Goal: Task Accomplishment & Management: Manage account settings

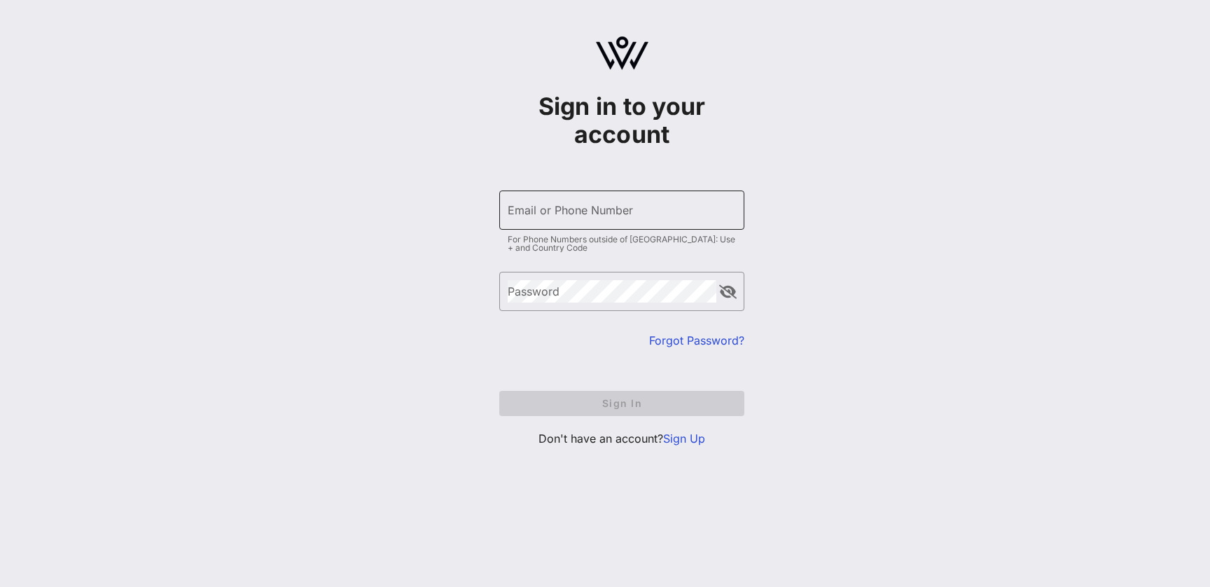
click at [609, 208] on input "Email or Phone Number" at bounding box center [622, 210] width 228 height 22
type input "[EMAIL_ADDRESS][PERSON_NAME][DOMAIN_NAME]"
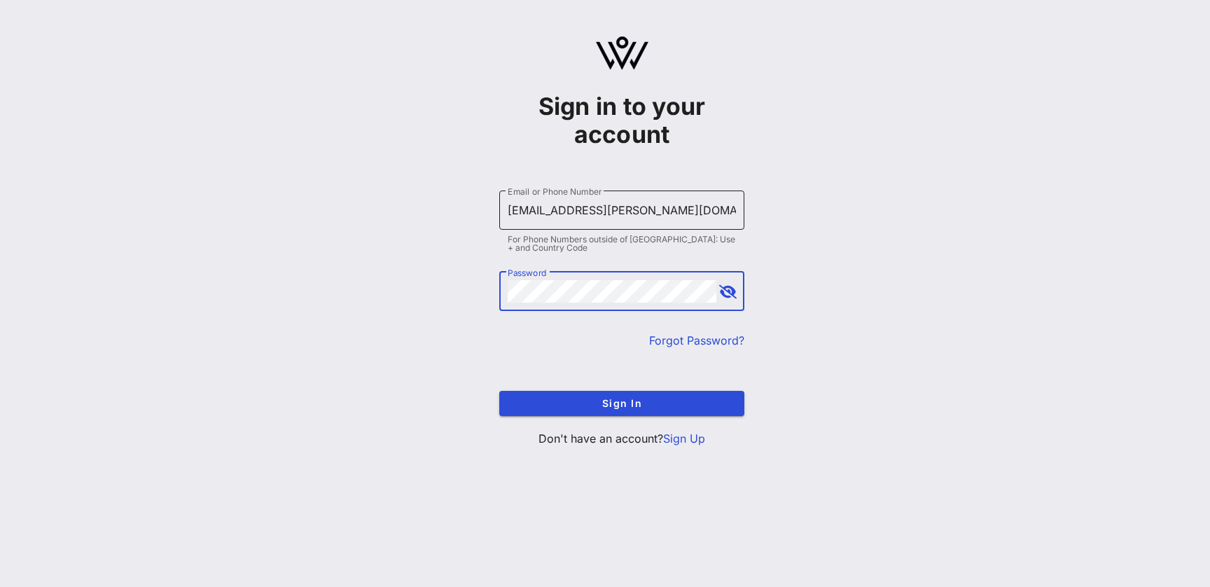
click at [499, 391] on button "Sign In" at bounding box center [621, 403] width 245 height 25
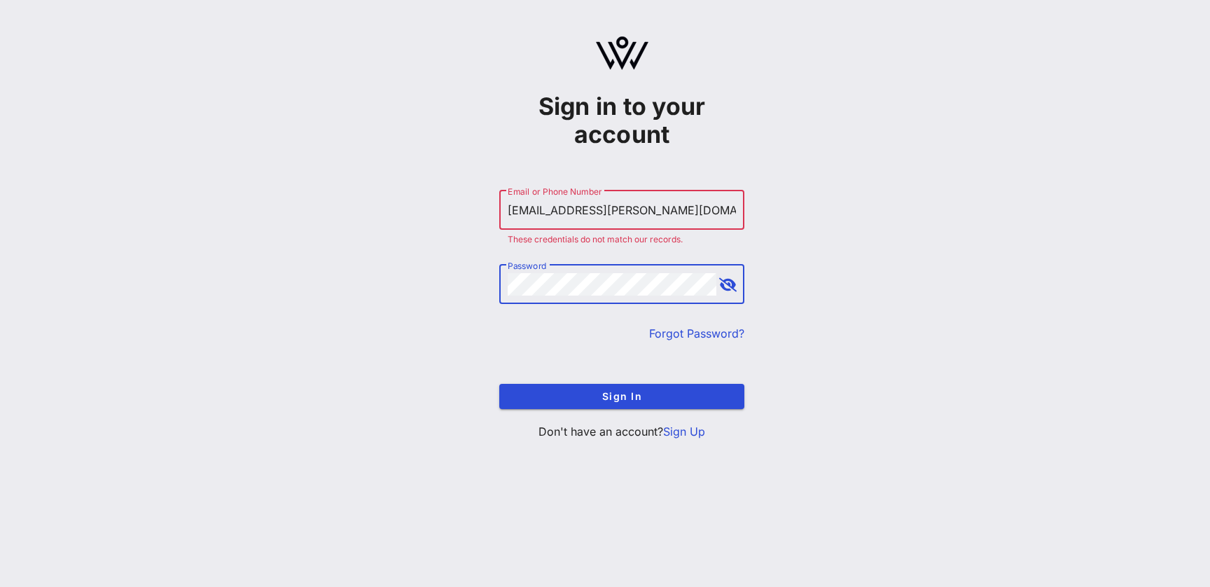
click at [499, 384] on button "Sign In" at bounding box center [621, 396] width 245 height 25
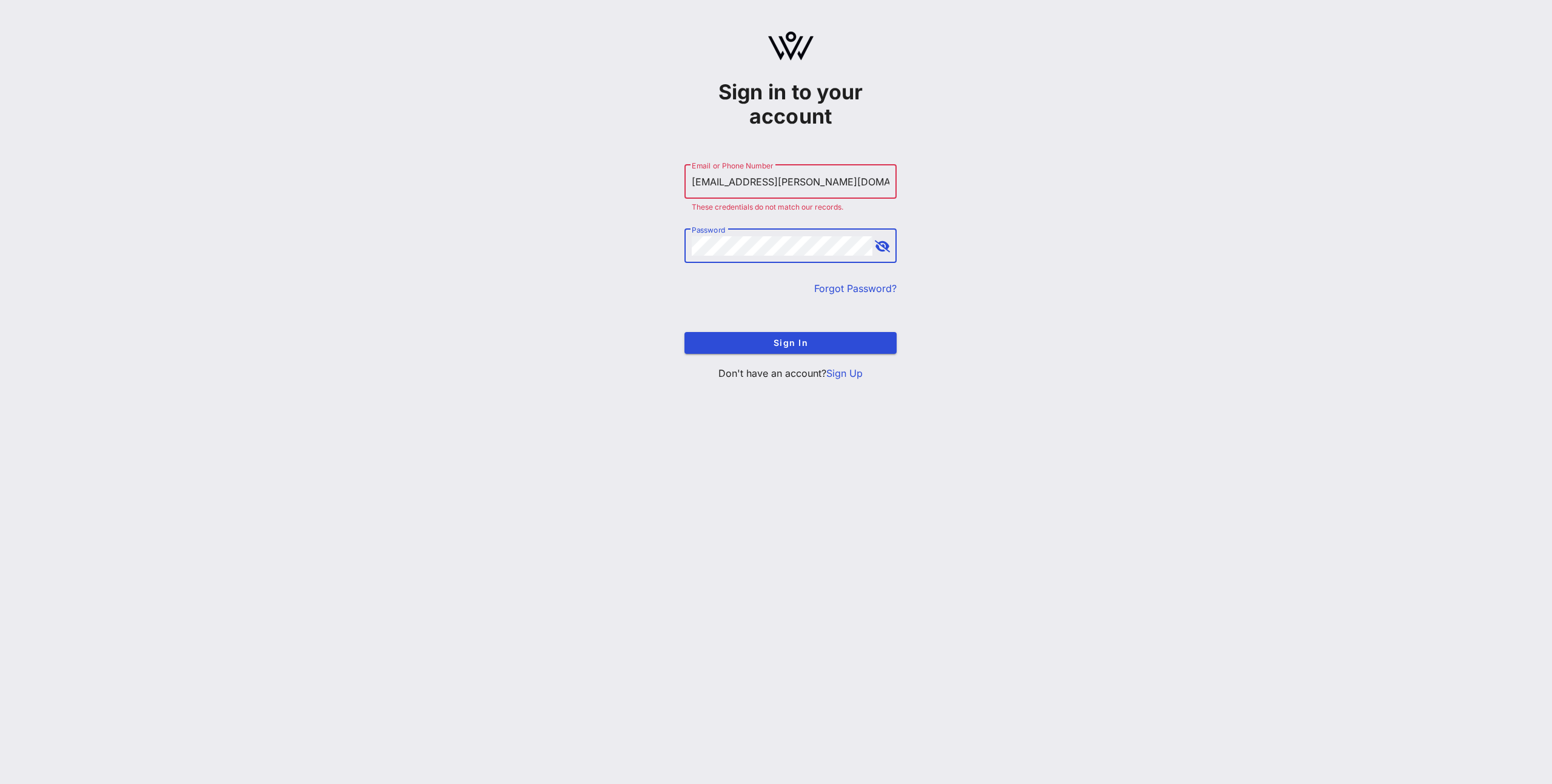
click at [709, 178] on input "[EMAIL_ADDRESS][PERSON_NAME][DOMAIN_NAME]" at bounding box center [790, 182] width 197 height 19
click at [709, 179] on input "[EMAIL_ADDRESS][PERSON_NAME][DOMAIN_NAME]" at bounding box center [790, 182] width 197 height 19
click at [750, 190] on input "Email or Phone Number" at bounding box center [790, 182] width 197 height 19
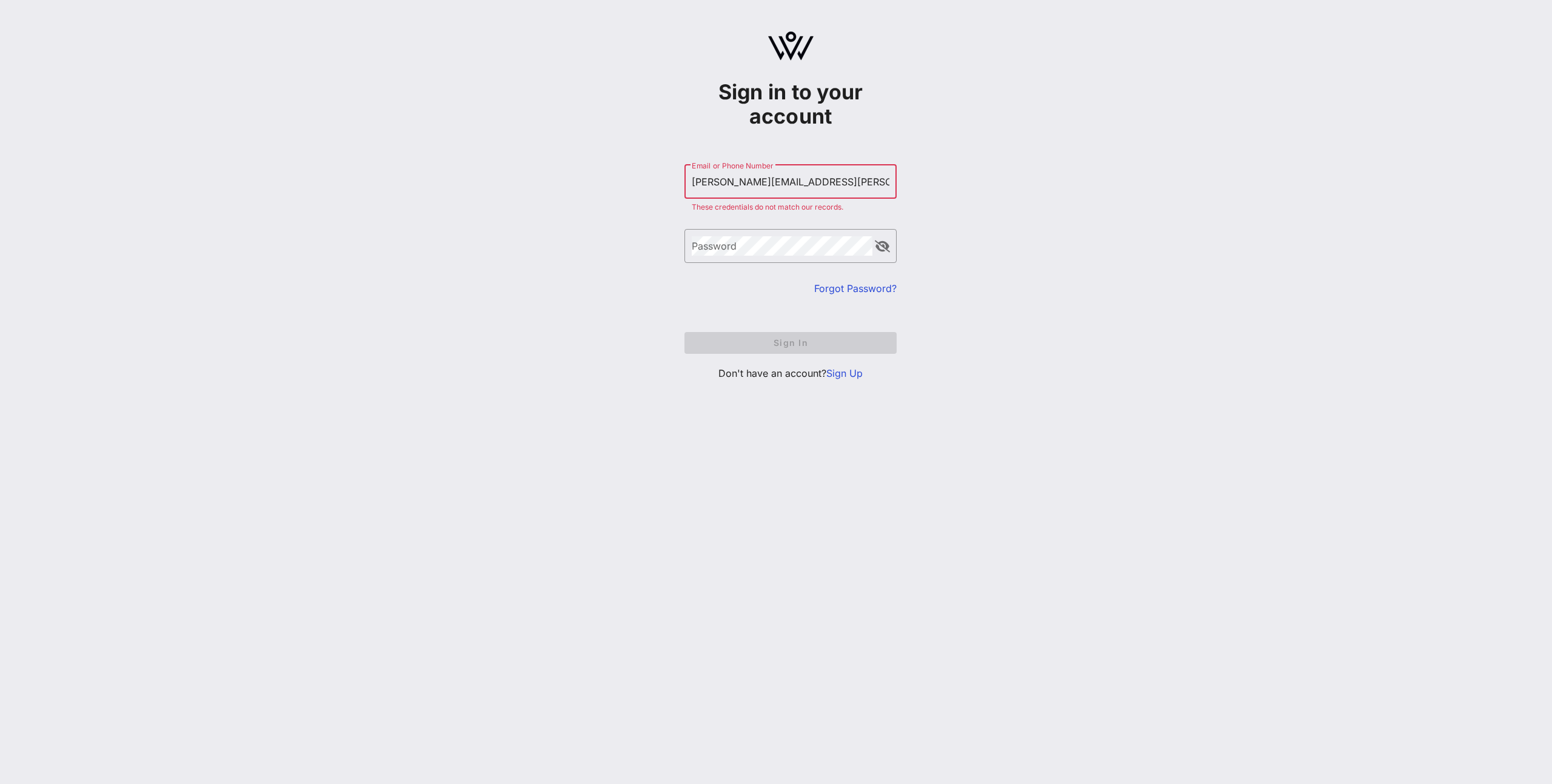
type input "[PERSON_NAME][EMAIL_ADDRESS][PERSON_NAME][DOMAIN_NAME]"
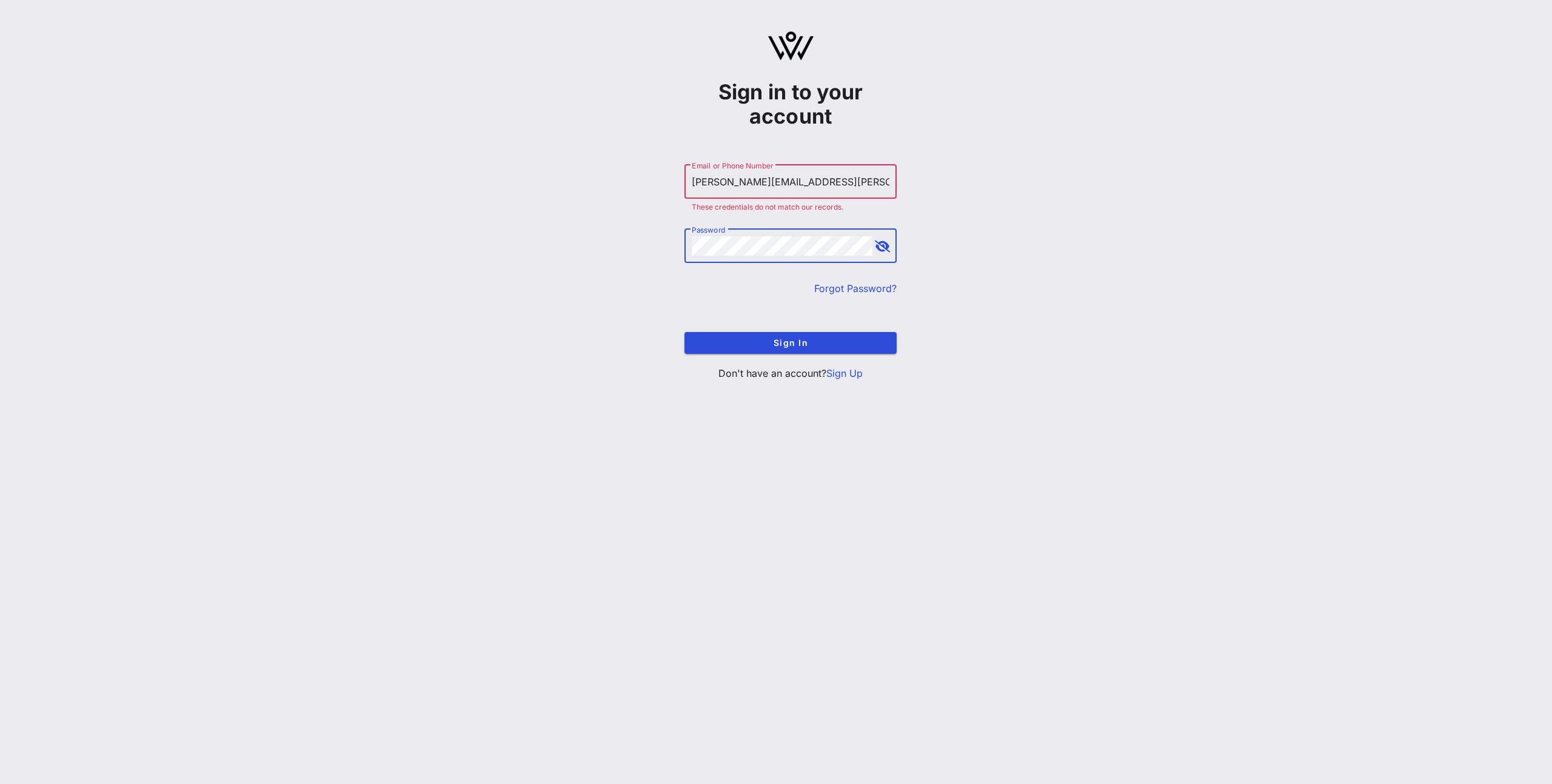
click at [685, 332] on button "Sign In" at bounding box center [790, 343] width 212 height 22
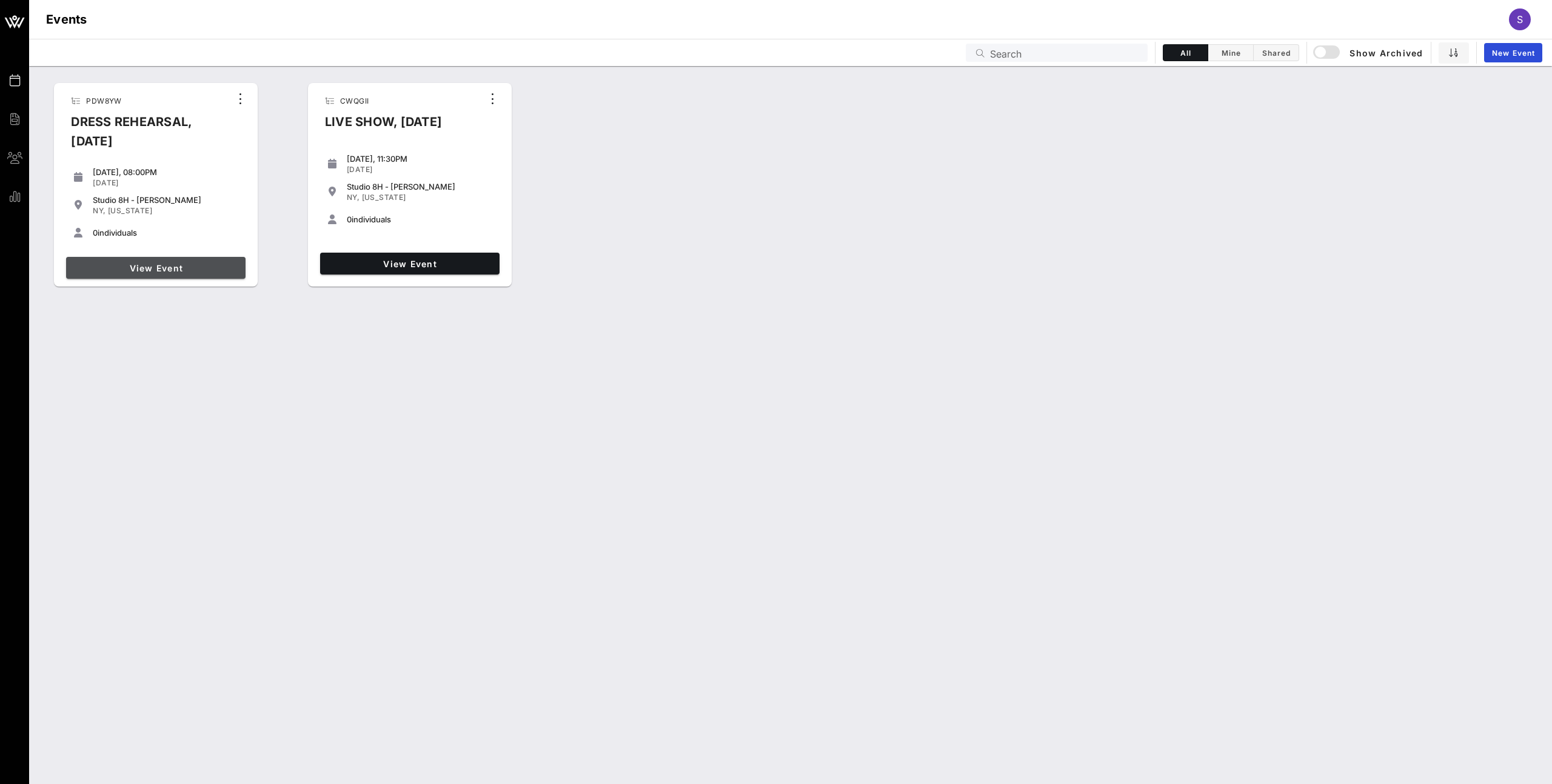
click at [174, 272] on span "View Event" at bounding box center [156, 268] width 170 height 10
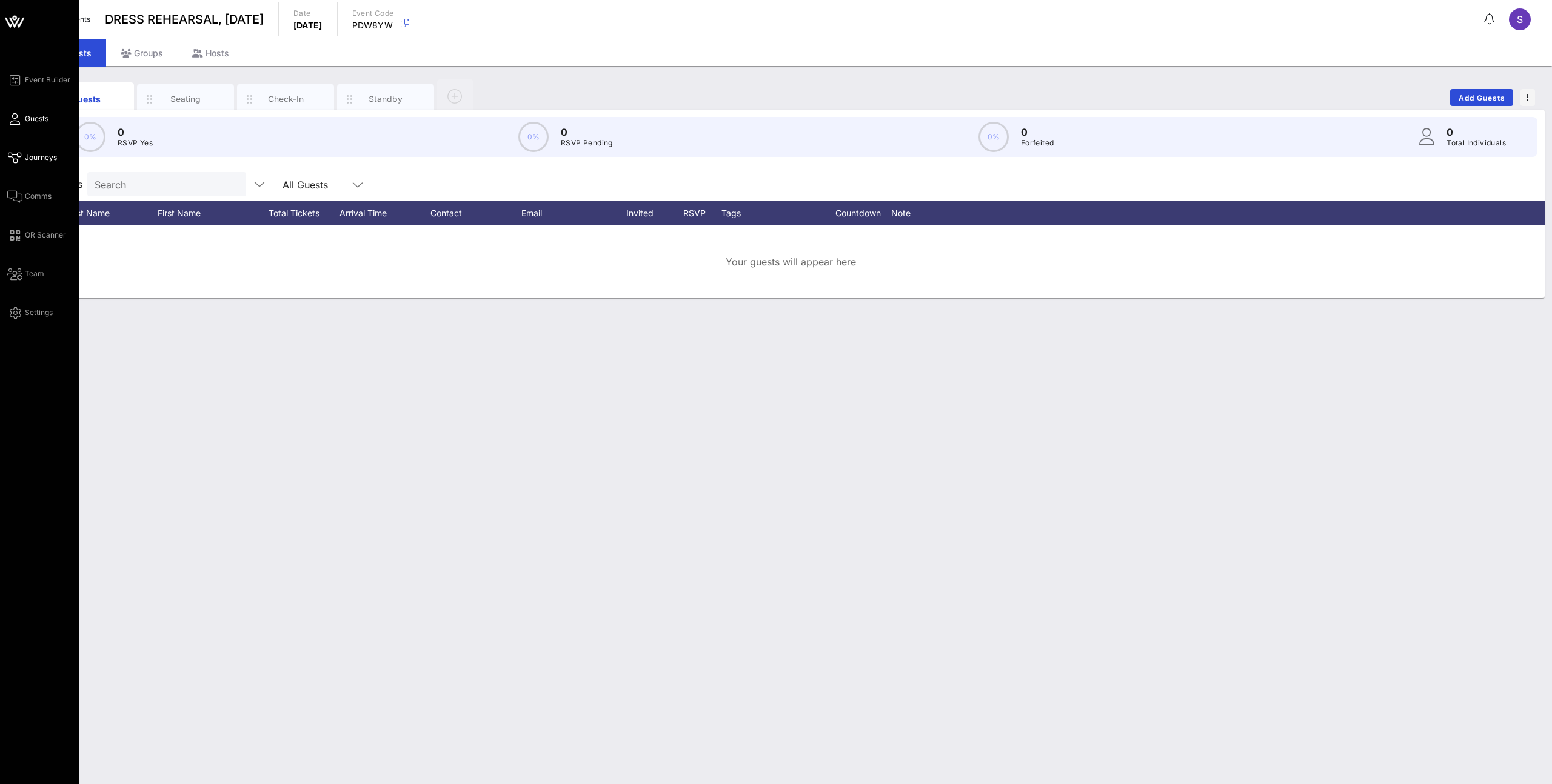
click at [37, 157] on span "Journeys" at bounding box center [41, 157] width 32 height 11
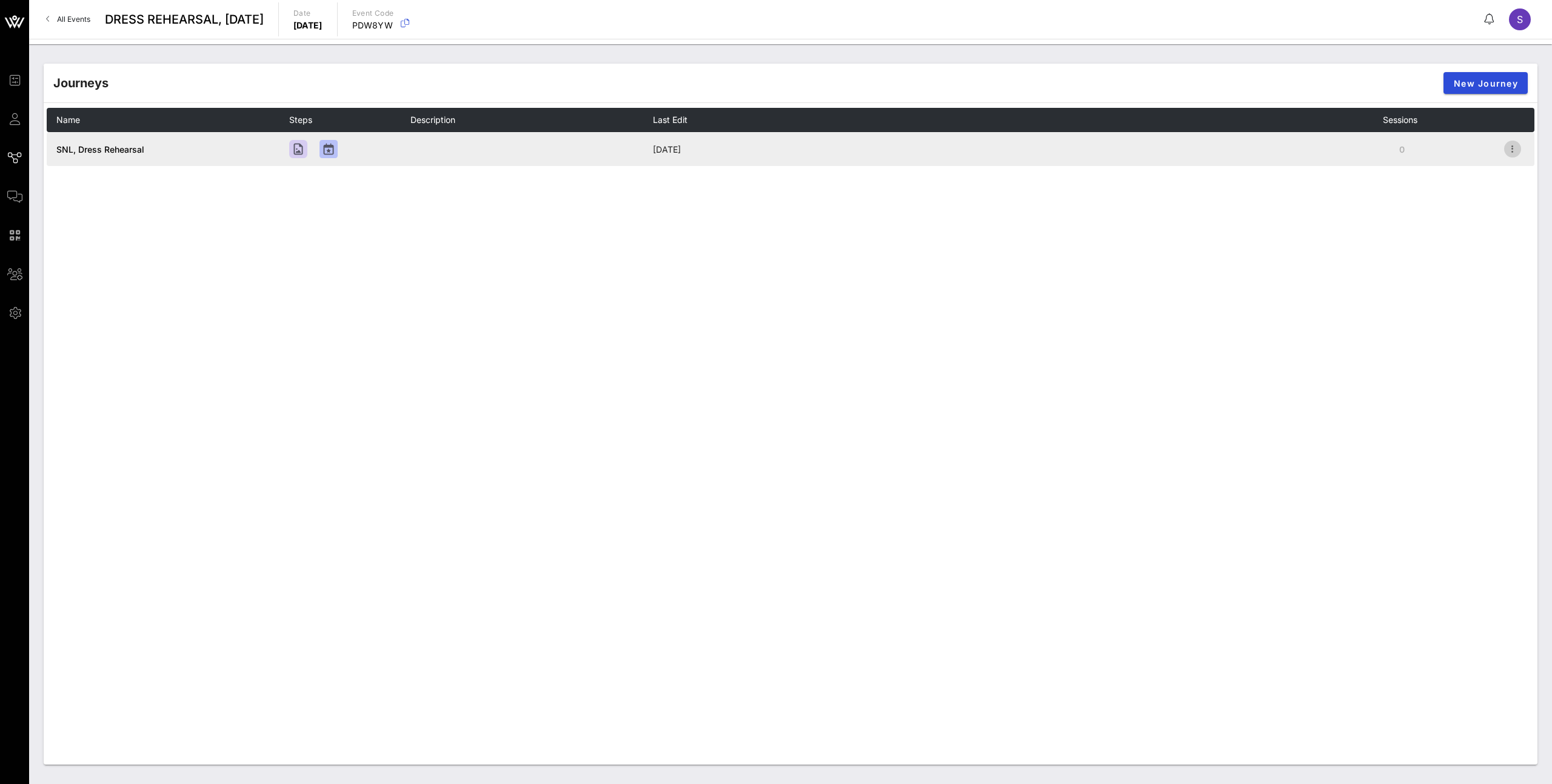
click at [1046, 151] on icon "button" at bounding box center [1512, 149] width 15 height 15
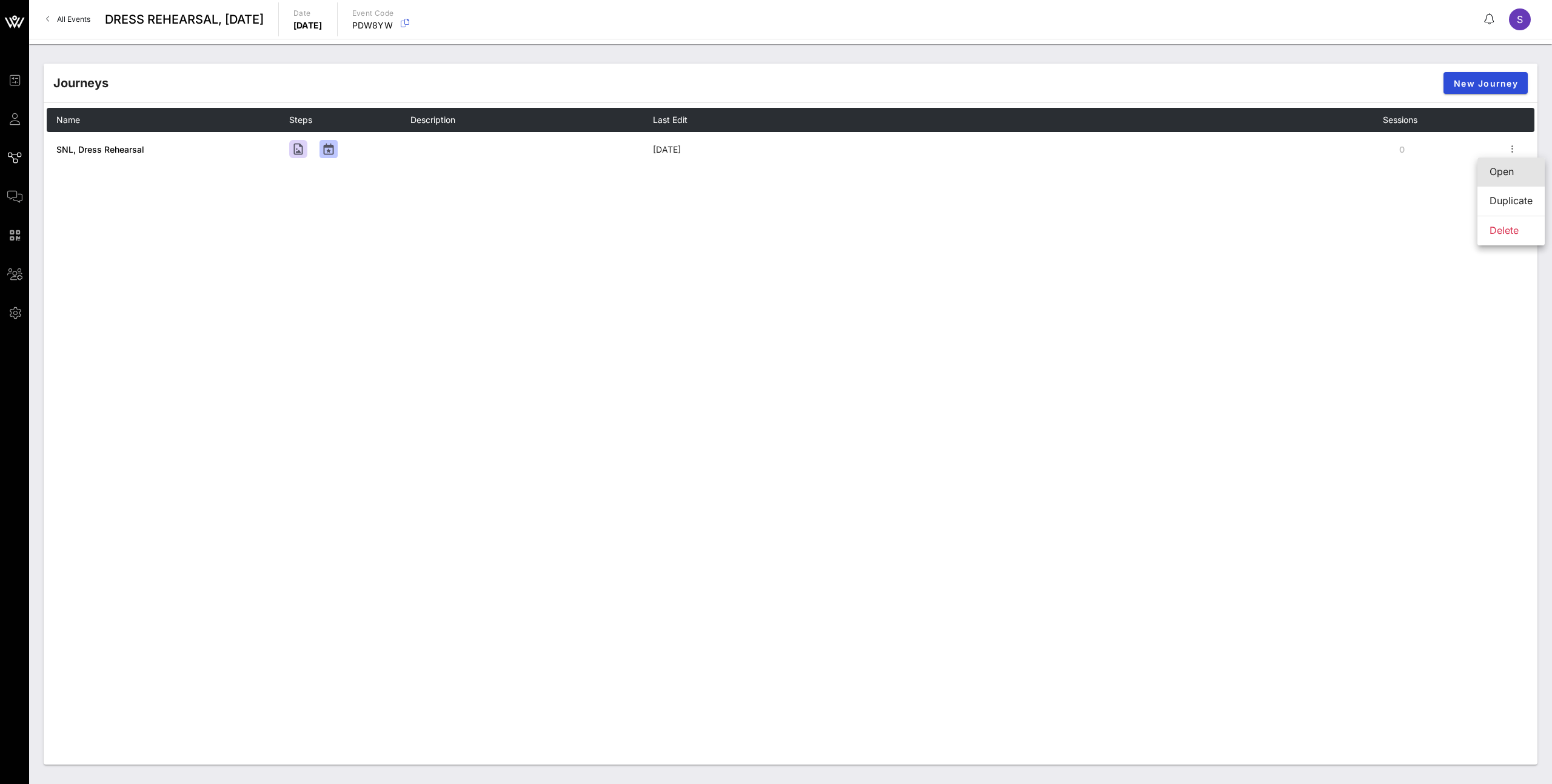
click at [1046, 170] on div "Open" at bounding box center [1510, 171] width 43 height 11
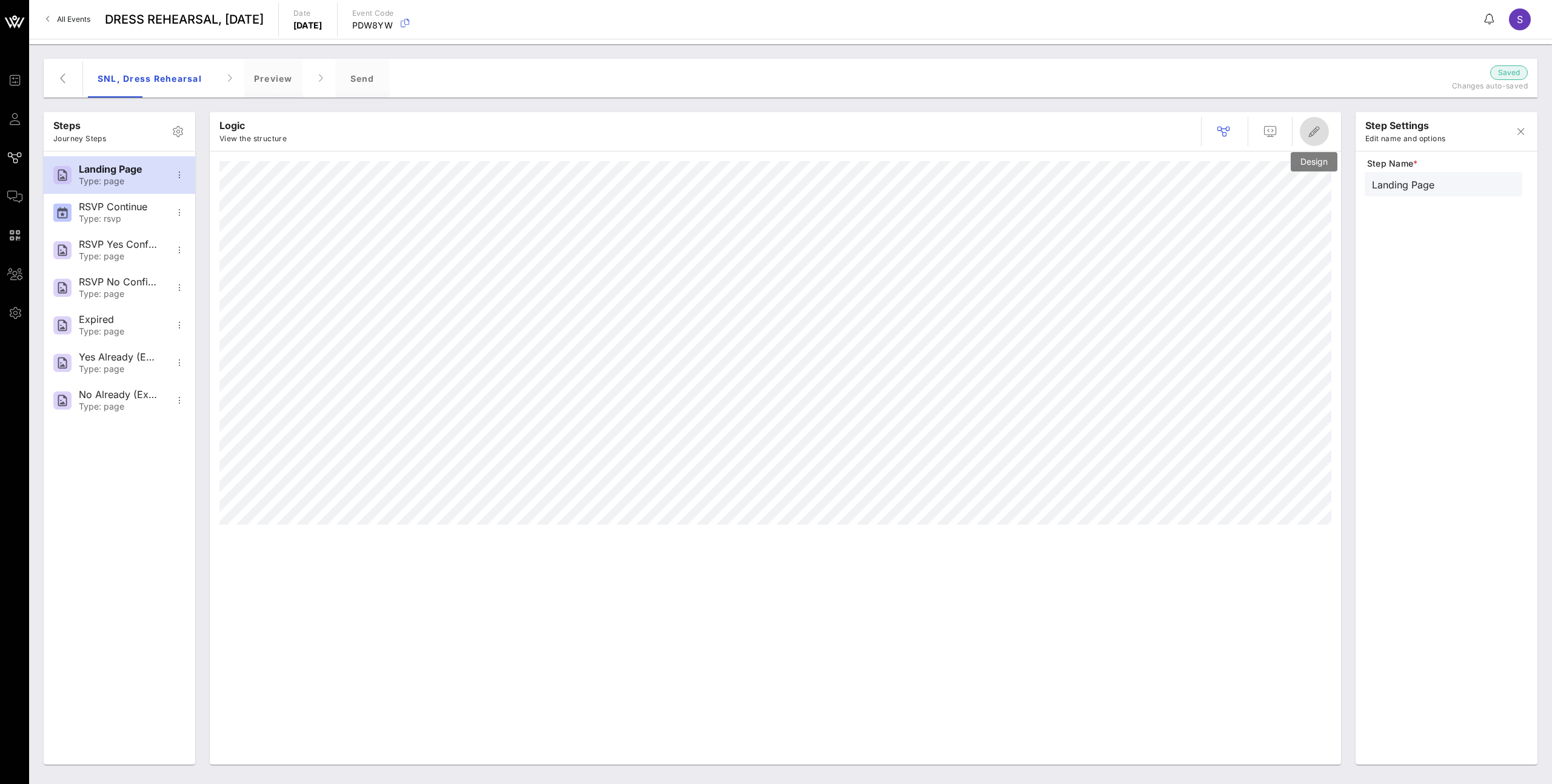
click at [1046, 136] on span "button" at bounding box center [1314, 132] width 29 height 15
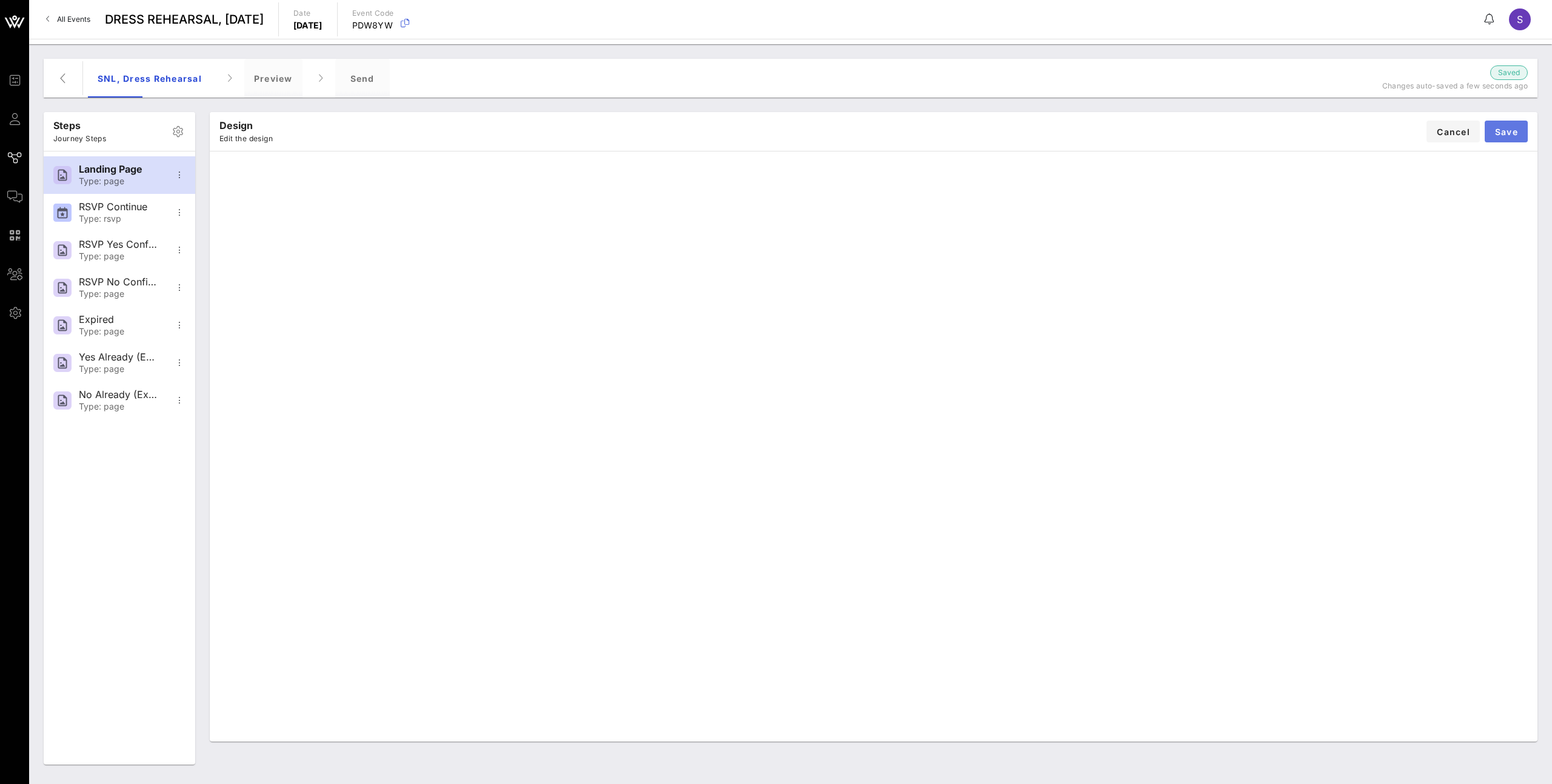
click at [1046, 129] on span "Save" at bounding box center [1505, 132] width 23 height 10
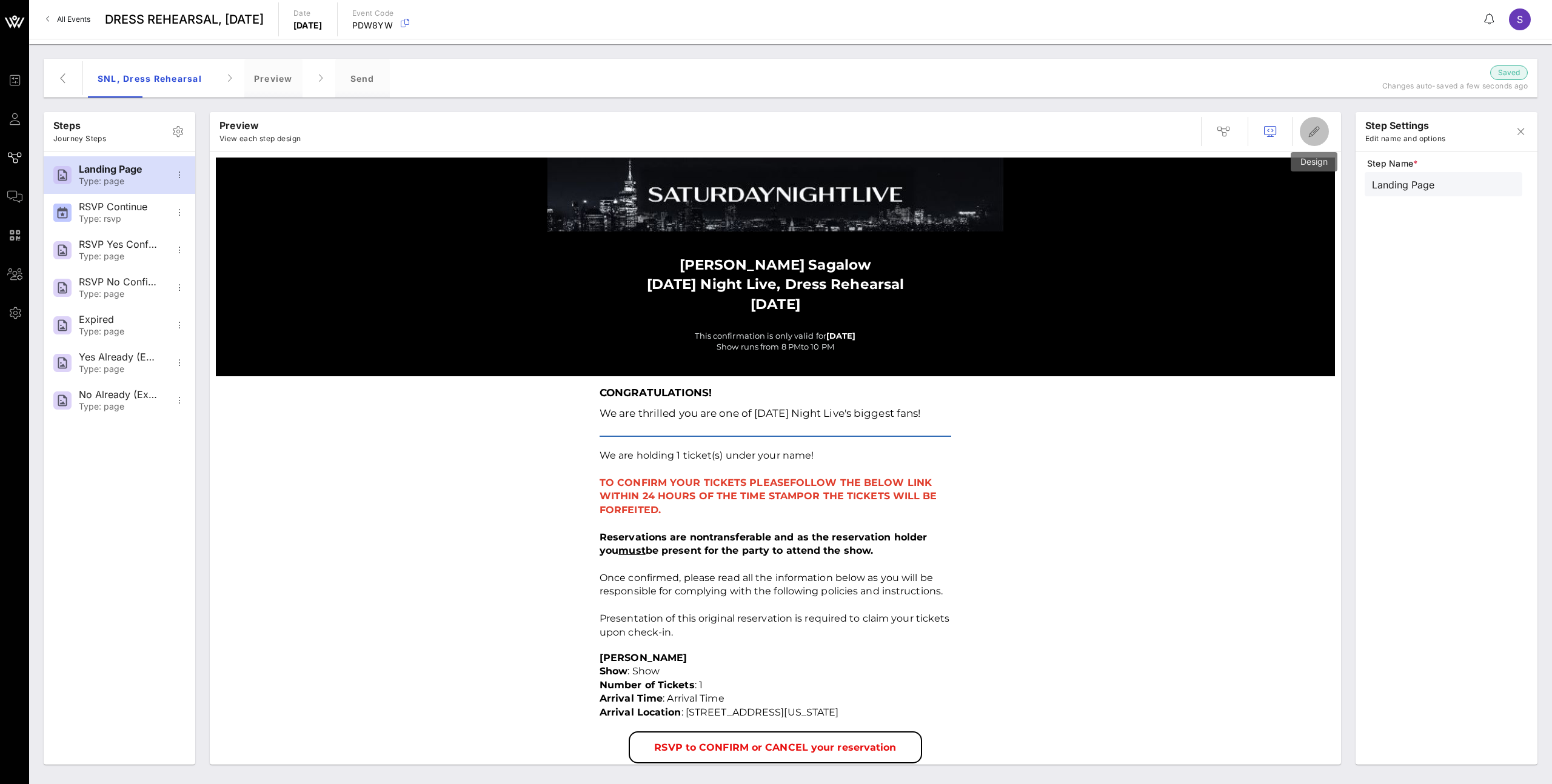
click at [1046, 132] on icon "button" at bounding box center [1314, 132] width 15 height 15
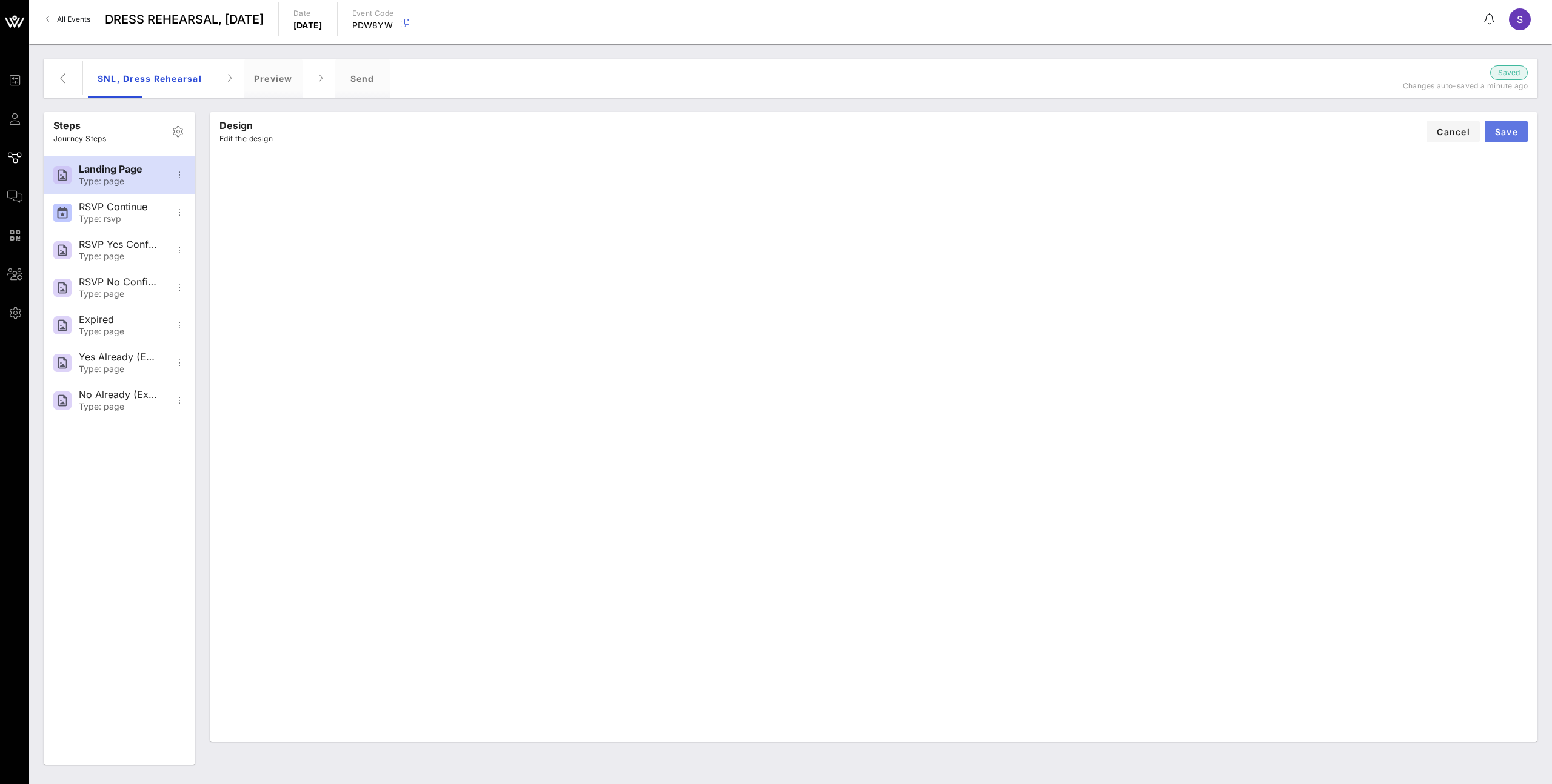
click at [1046, 130] on span "Save" at bounding box center [1505, 132] width 23 height 10
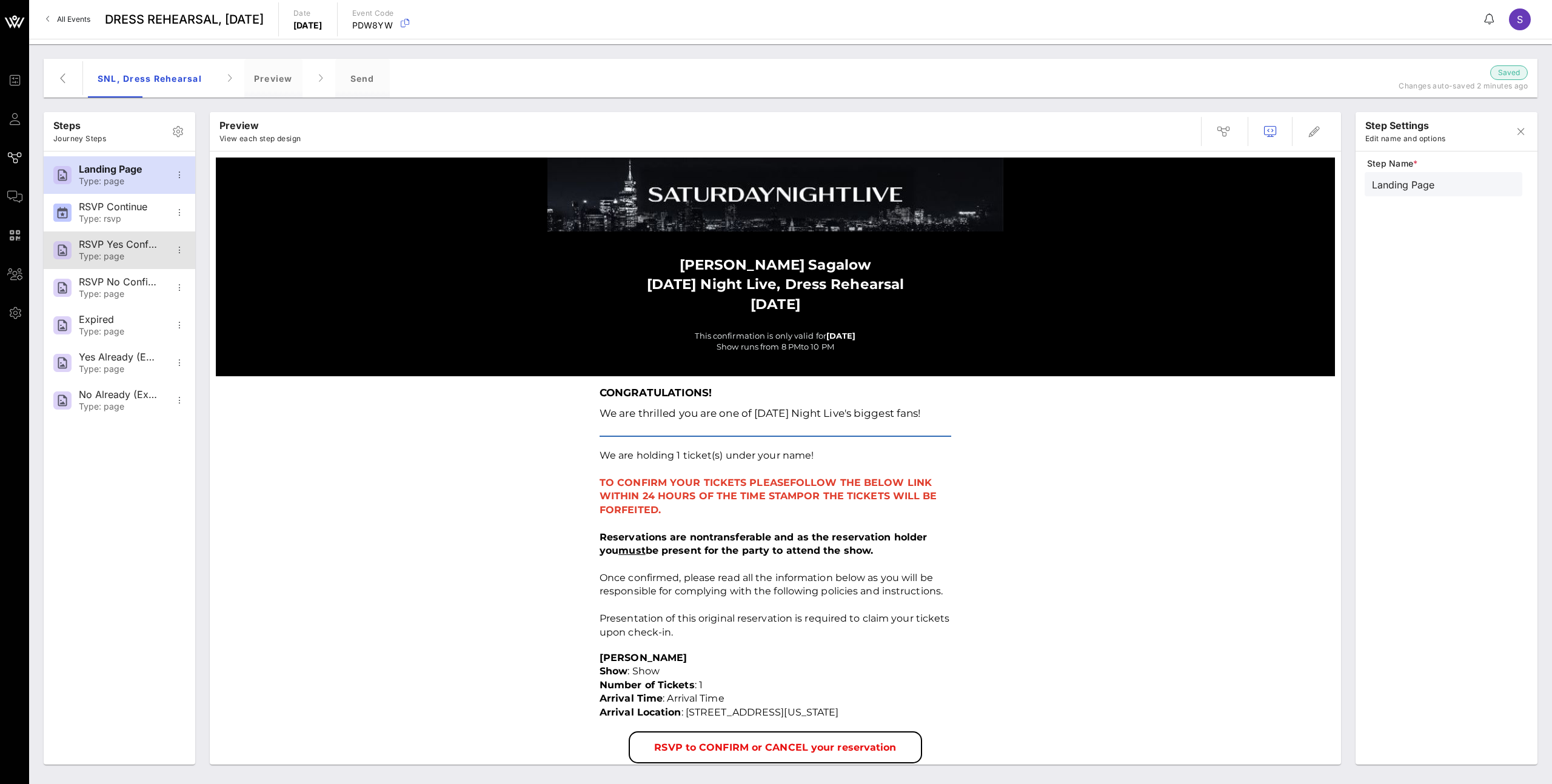
click at [109, 250] on div "RSVP Yes Confirmation" at bounding box center [119, 244] width 80 height 11
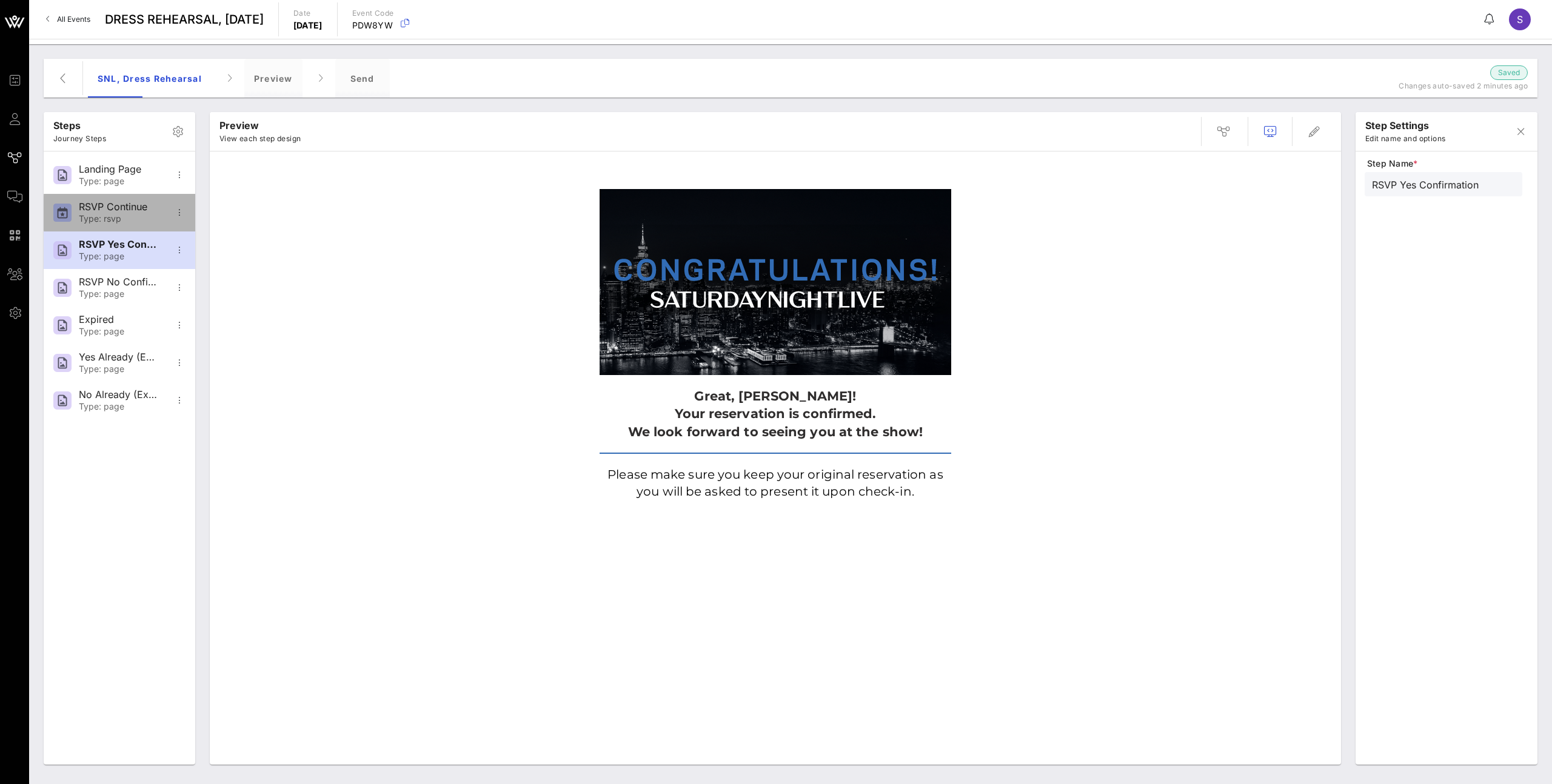
click at [109, 222] on div "Type: rsvp" at bounding box center [119, 219] width 80 height 10
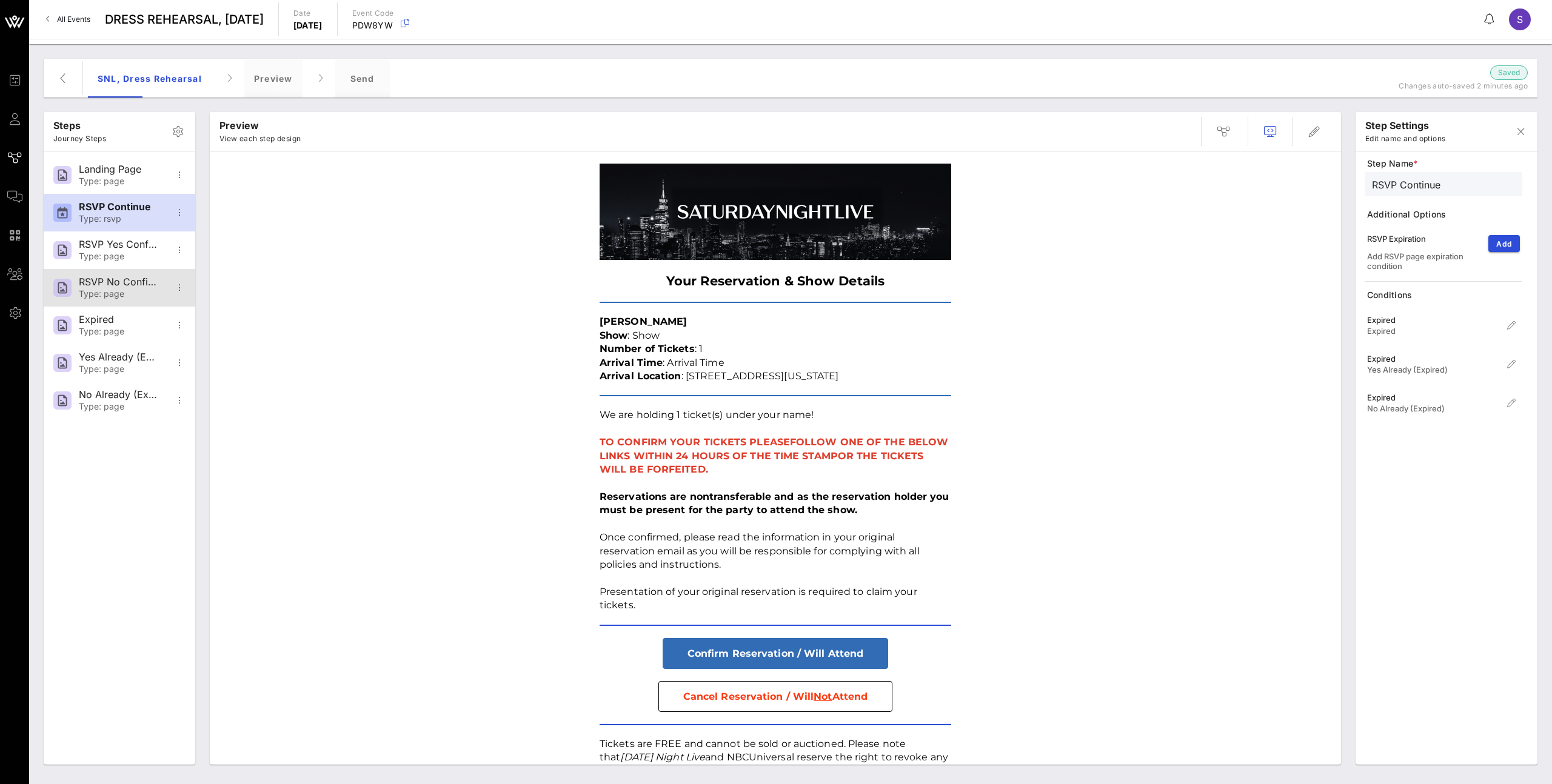
click at [119, 289] on div "Type: page" at bounding box center [119, 294] width 80 height 10
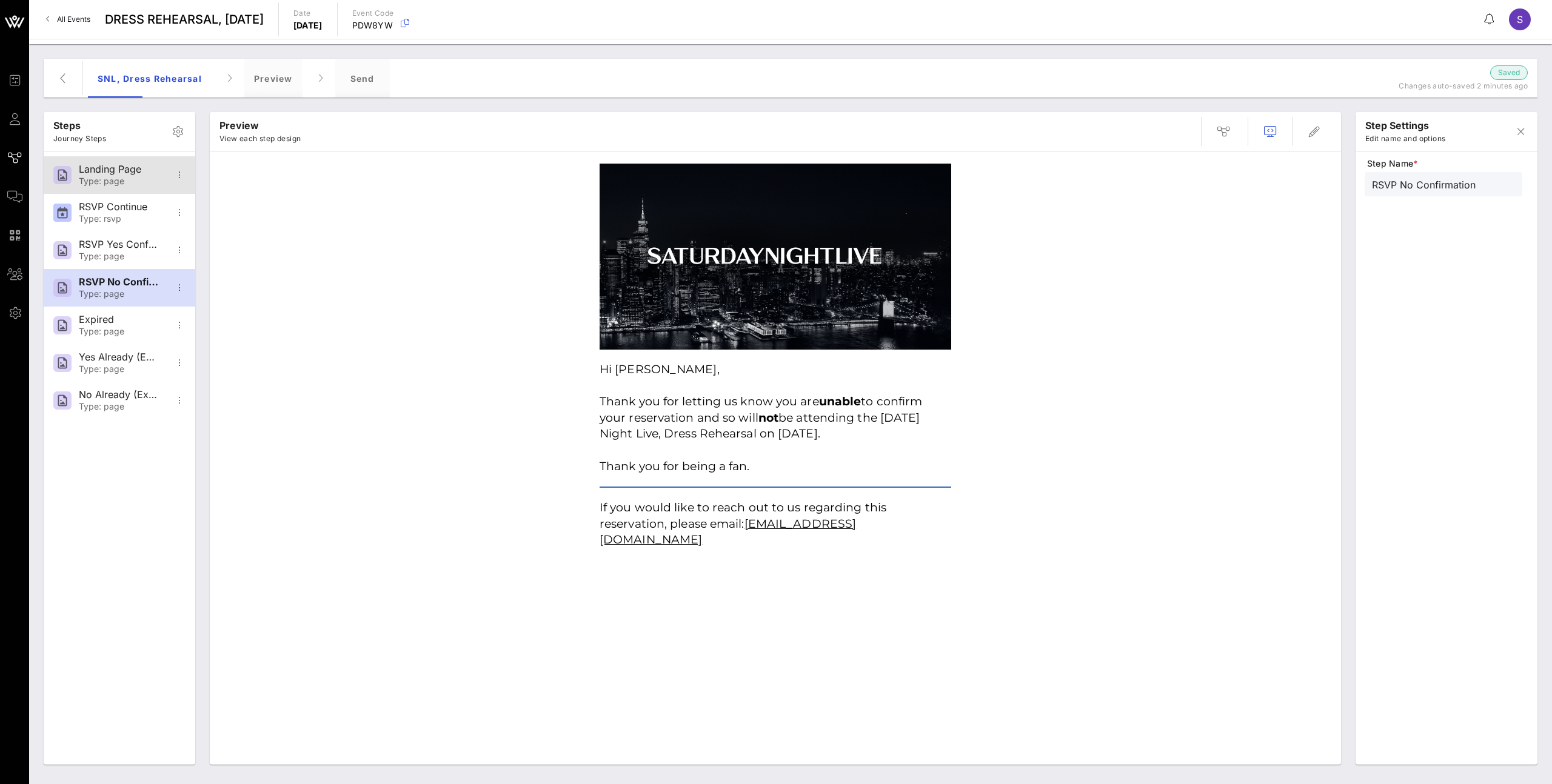
click at [115, 183] on div "Type: page" at bounding box center [119, 182] width 80 height 10
type input "Landing Page"
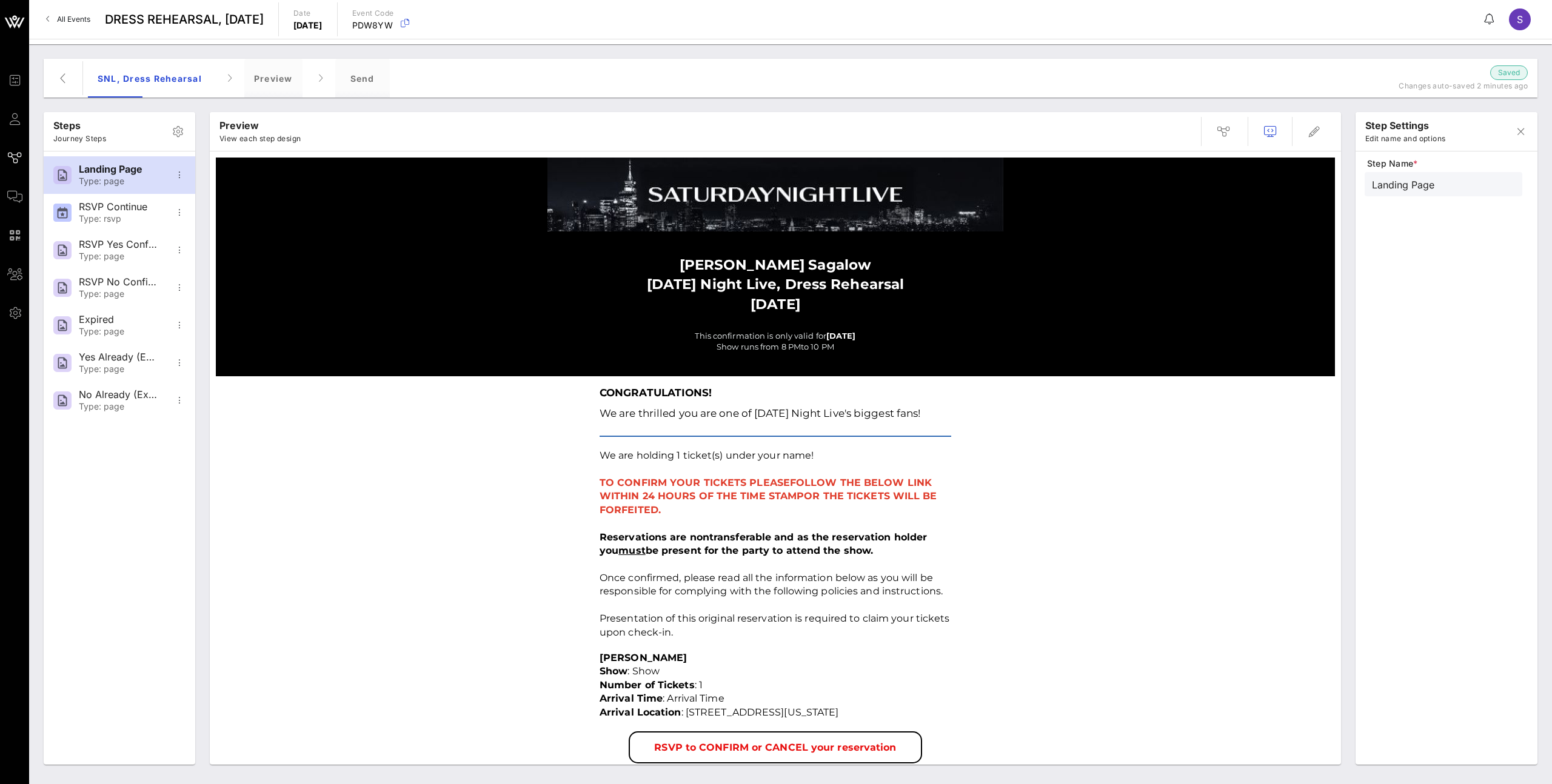
drag, startPoint x: 792, startPoint y: 284, endPoint x: 858, endPoint y: 335, distance: 83.4
click at [860, 336] on div "[PERSON_NAME] [DATE] Night Live, Dress Rehearsal [DATE] This confirmation is on…" at bounding box center [776, 303] width 364 height 145
click at [731, 336] on span "This confirmation is only valid for" at bounding box center [760, 335] width 132 height 10
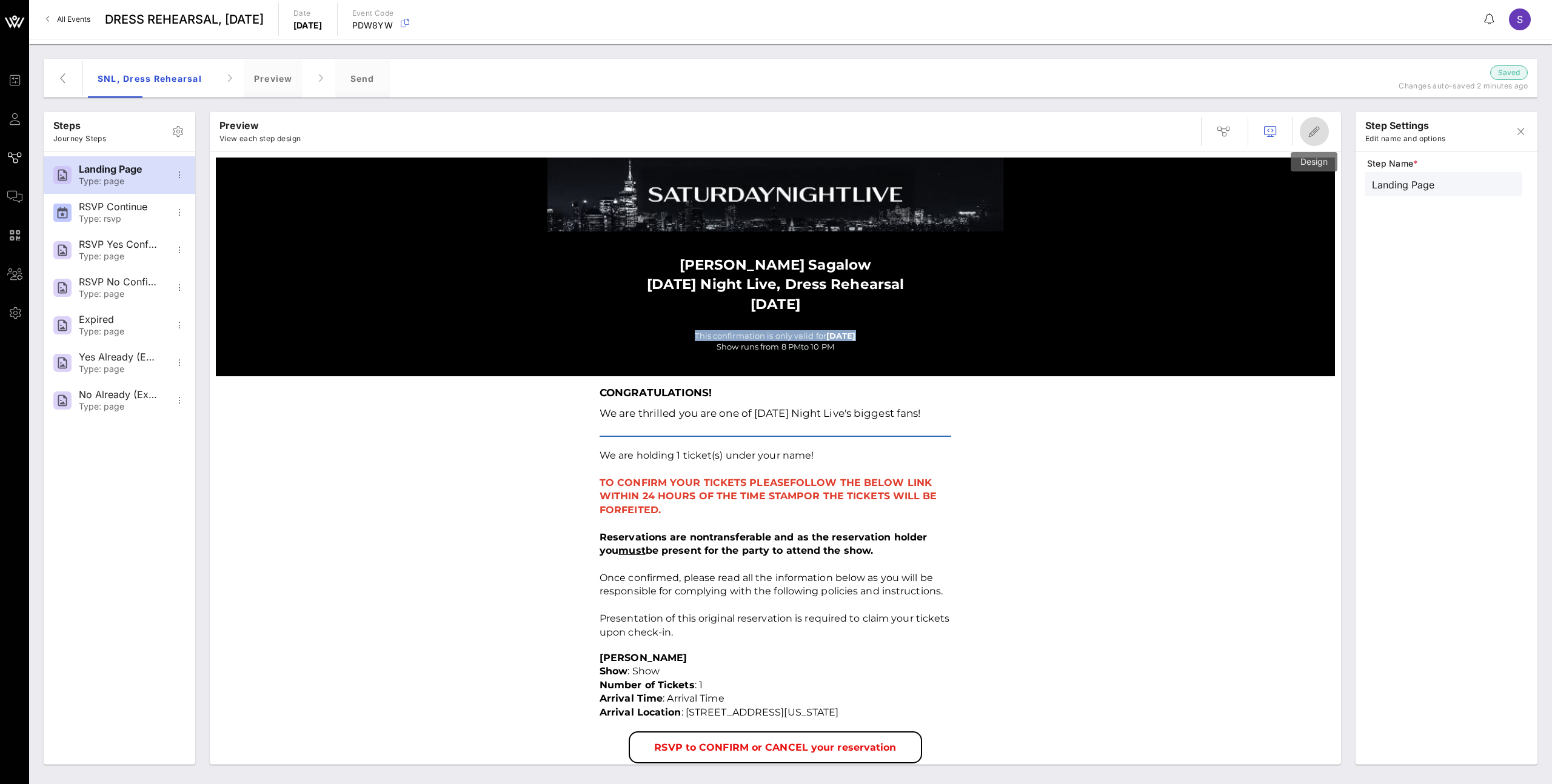
click at [1046, 132] on icon "button" at bounding box center [1314, 132] width 15 height 15
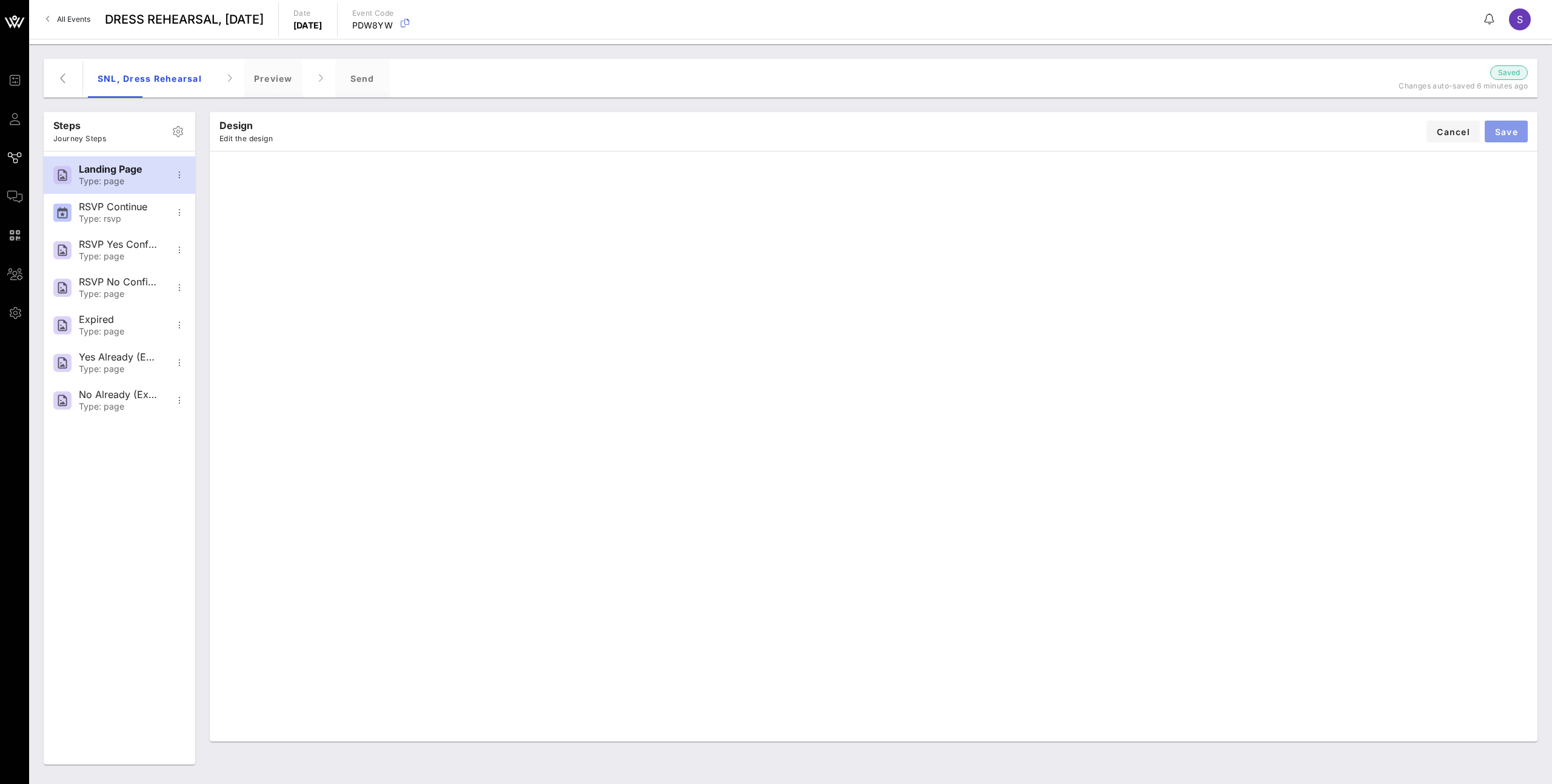
click at [1046, 122] on button "Save" at bounding box center [1506, 131] width 43 height 22
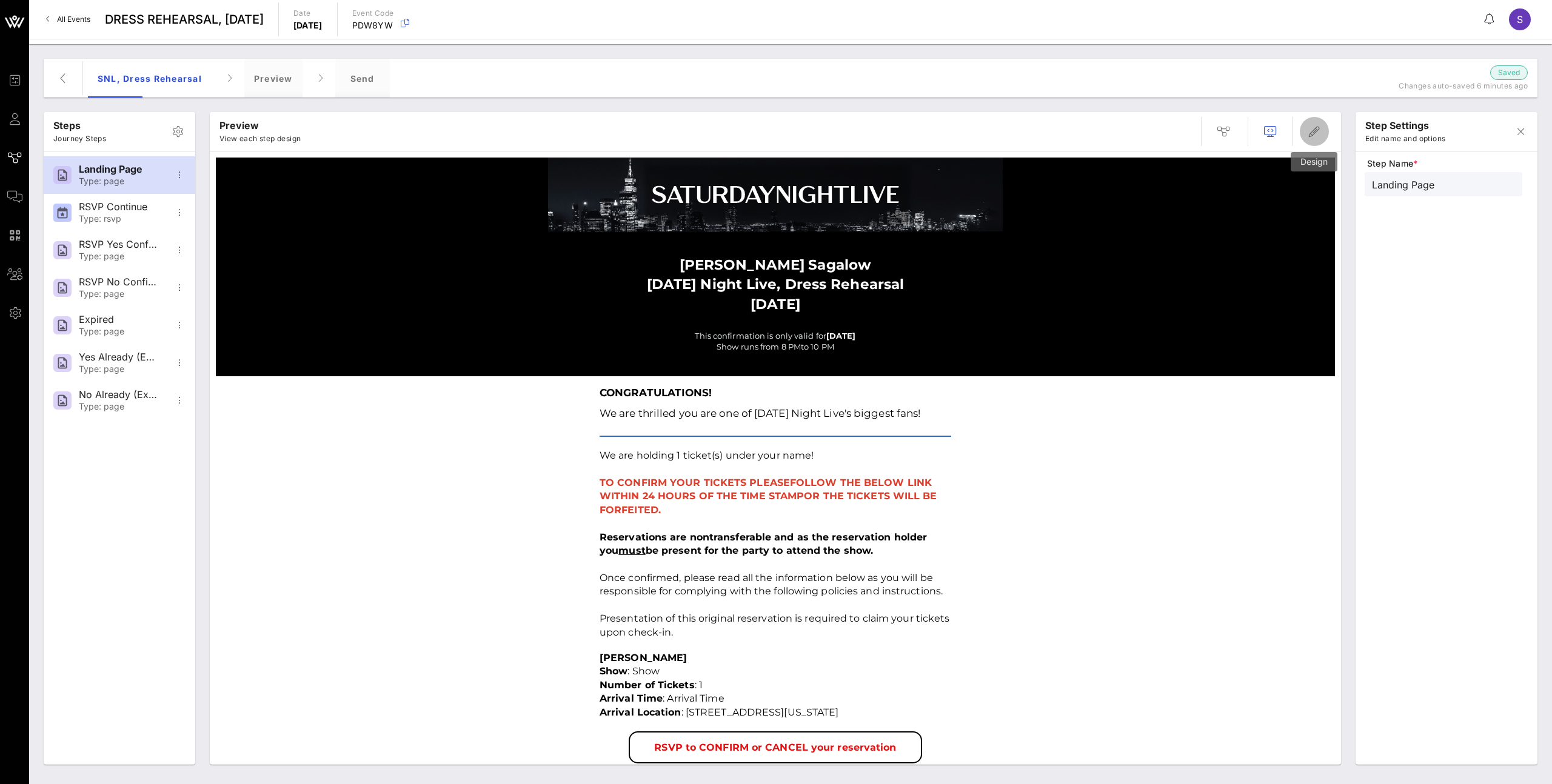
click at [1046, 132] on span "button" at bounding box center [1314, 132] width 29 height 15
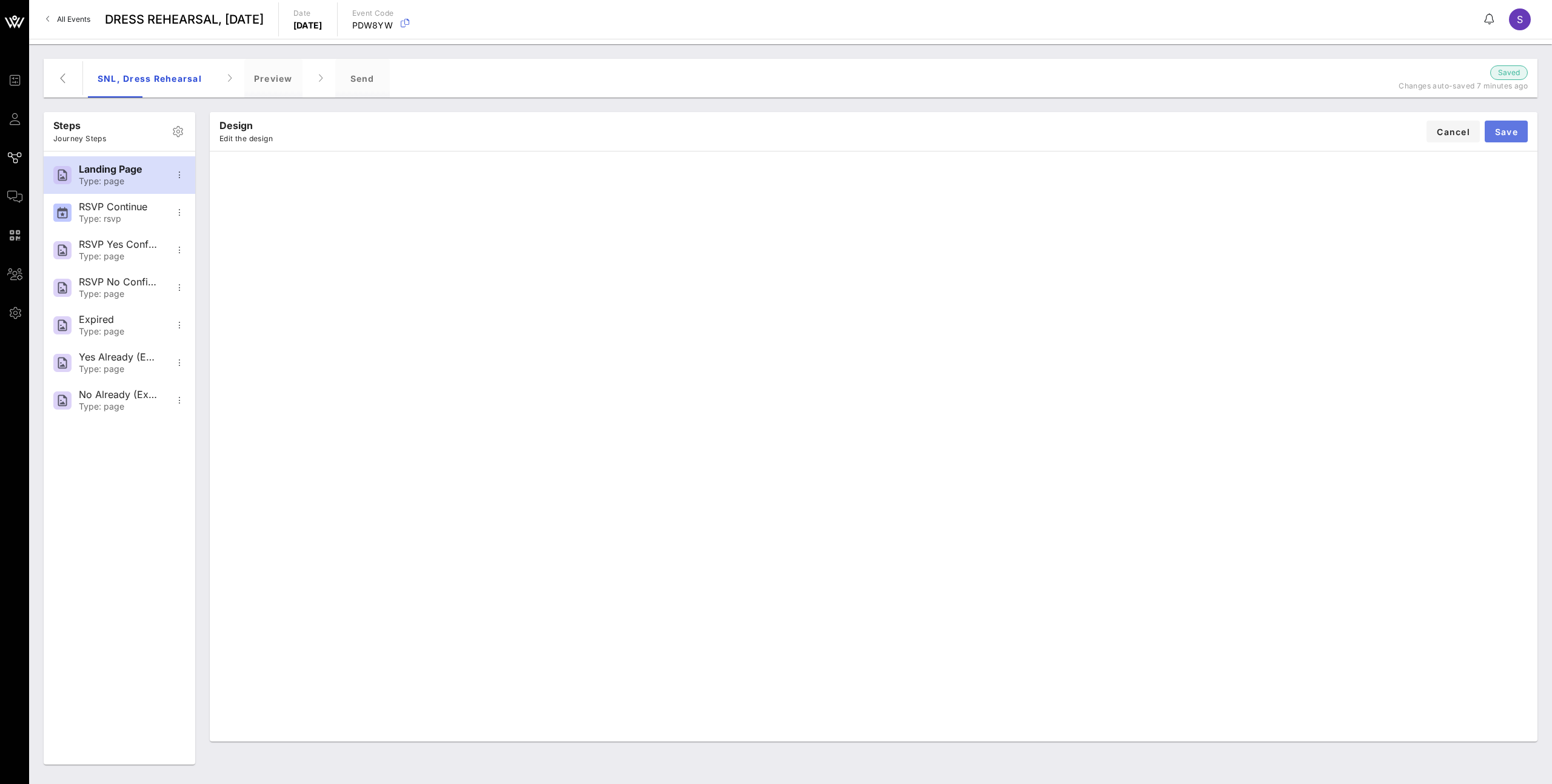
click at [1046, 134] on span "Save" at bounding box center [1505, 132] width 23 height 10
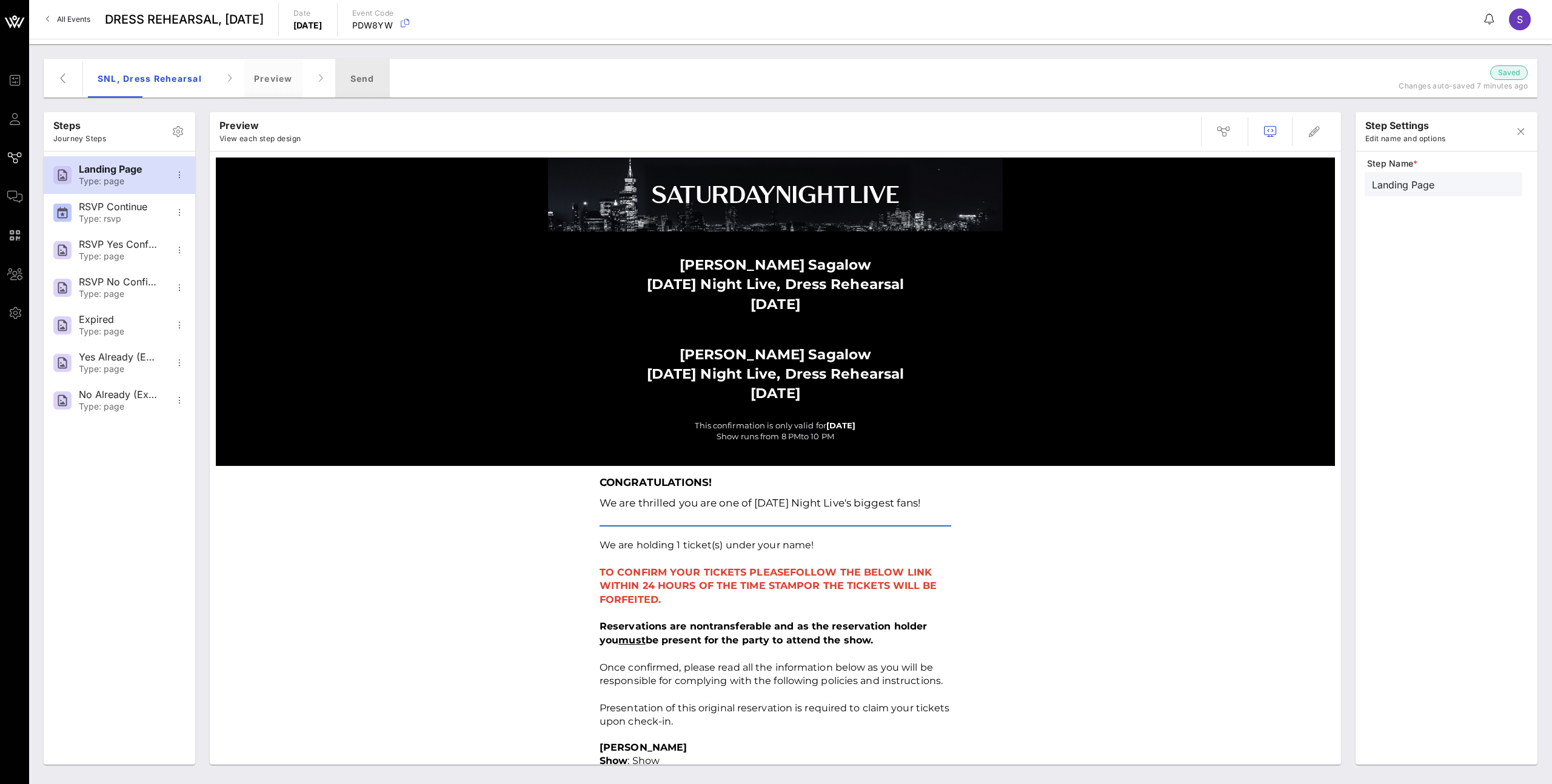
click at [361, 80] on div "Send" at bounding box center [362, 78] width 55 height 39
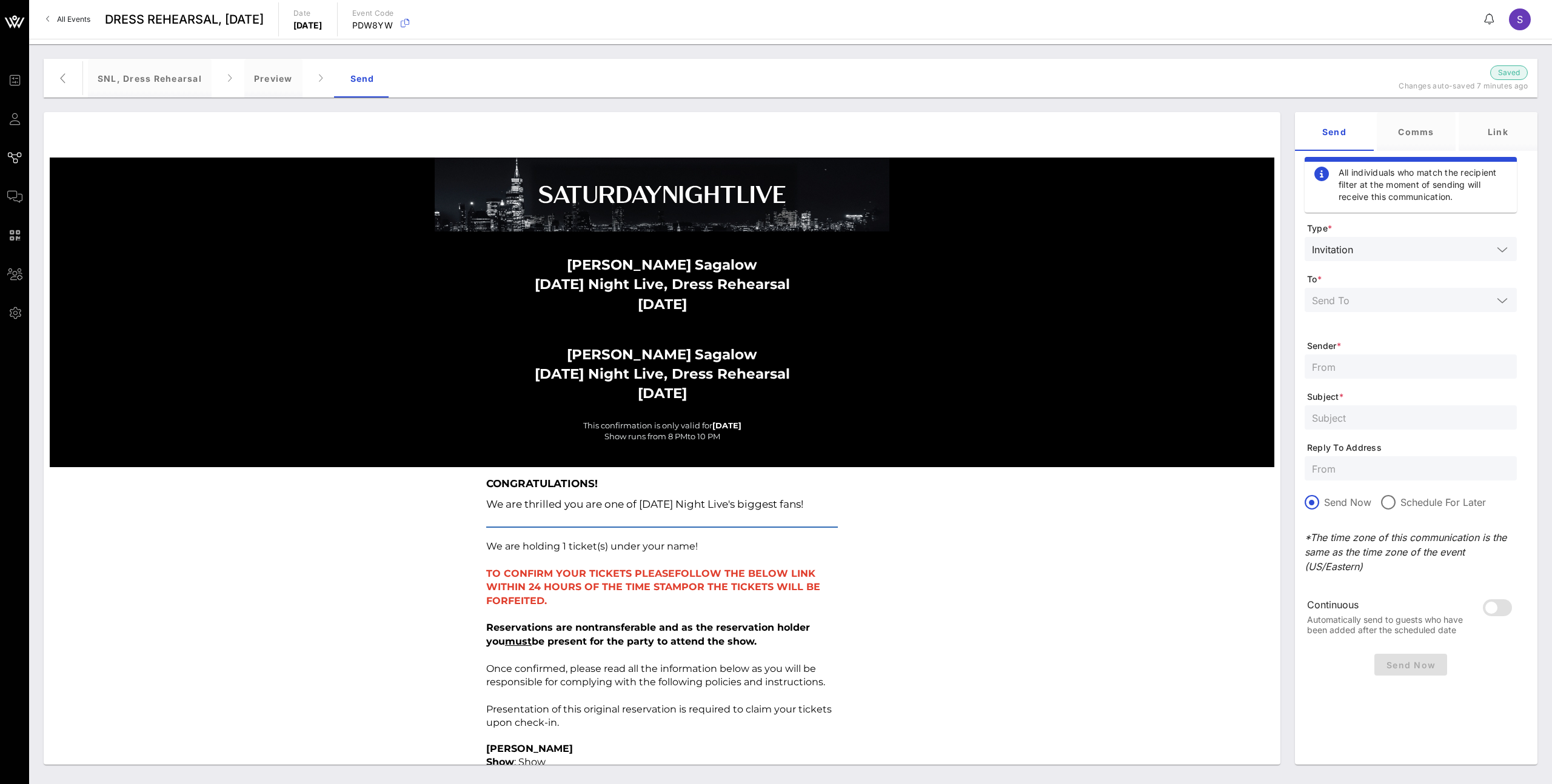
click at [1046, 299] on input "text" at bounding box center [1401, 300] width 181 height 16
click at [1046, 284] on div "[PERSON_NAME] [DATE] Night Live, Dress Rehearsal [DATE] [PERSON_NAME] [DATE] Ni…" at bounding box center [661, 349] width 1224 height 235
click at [1046, 370] on input "text" at bounding box center [1410, 367] width 197 height 16
click at [1046, 418] on input "text" at bounding box center [1410, 417] width 197 height 16
click at [1046, 292] on input "text" at bounding box center [1401, 300] width 181 height 16
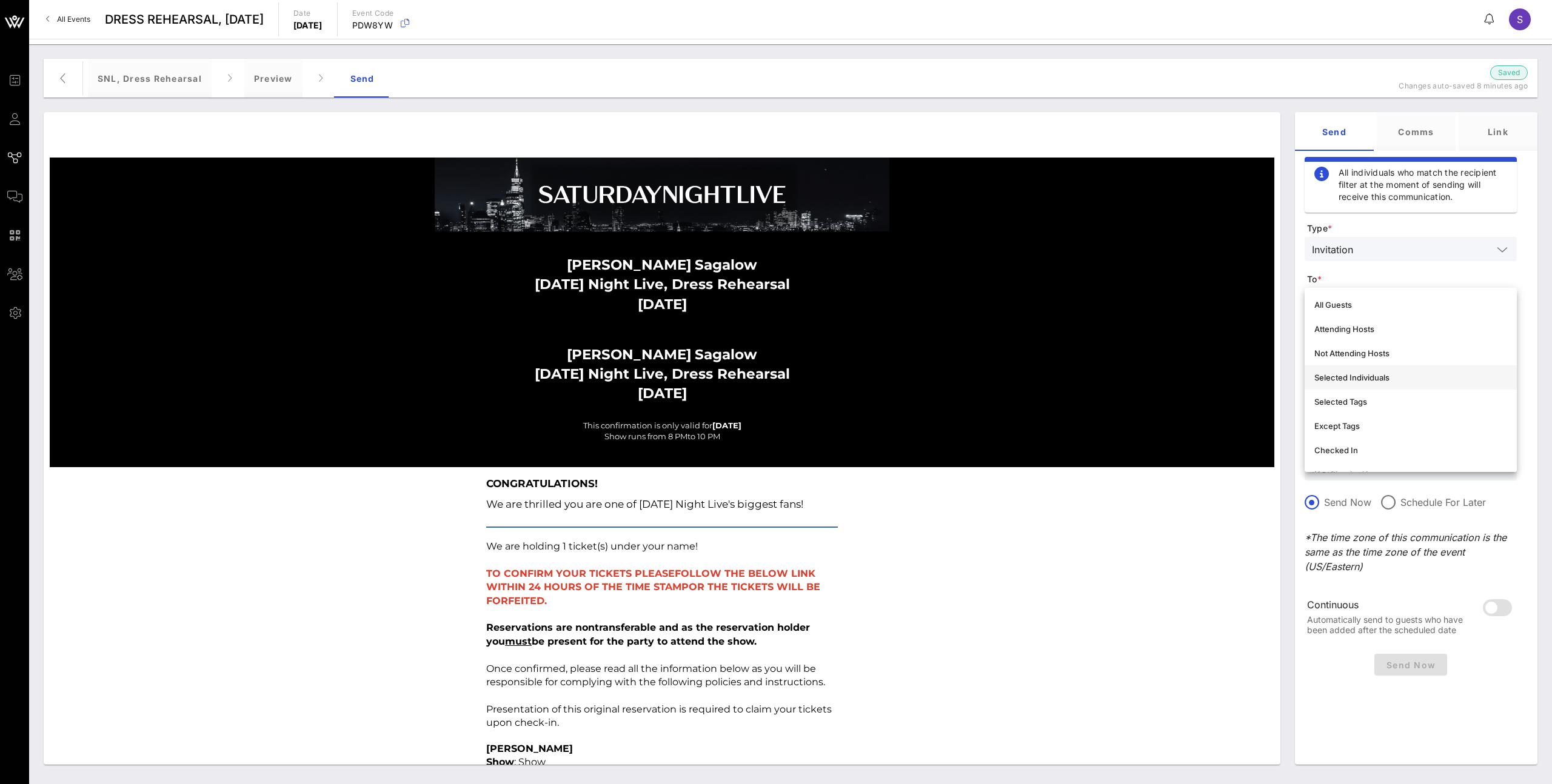
click at [1046, 375] on div "Selected Individuals" at bounding box center [1410, 377] width 193 height 10
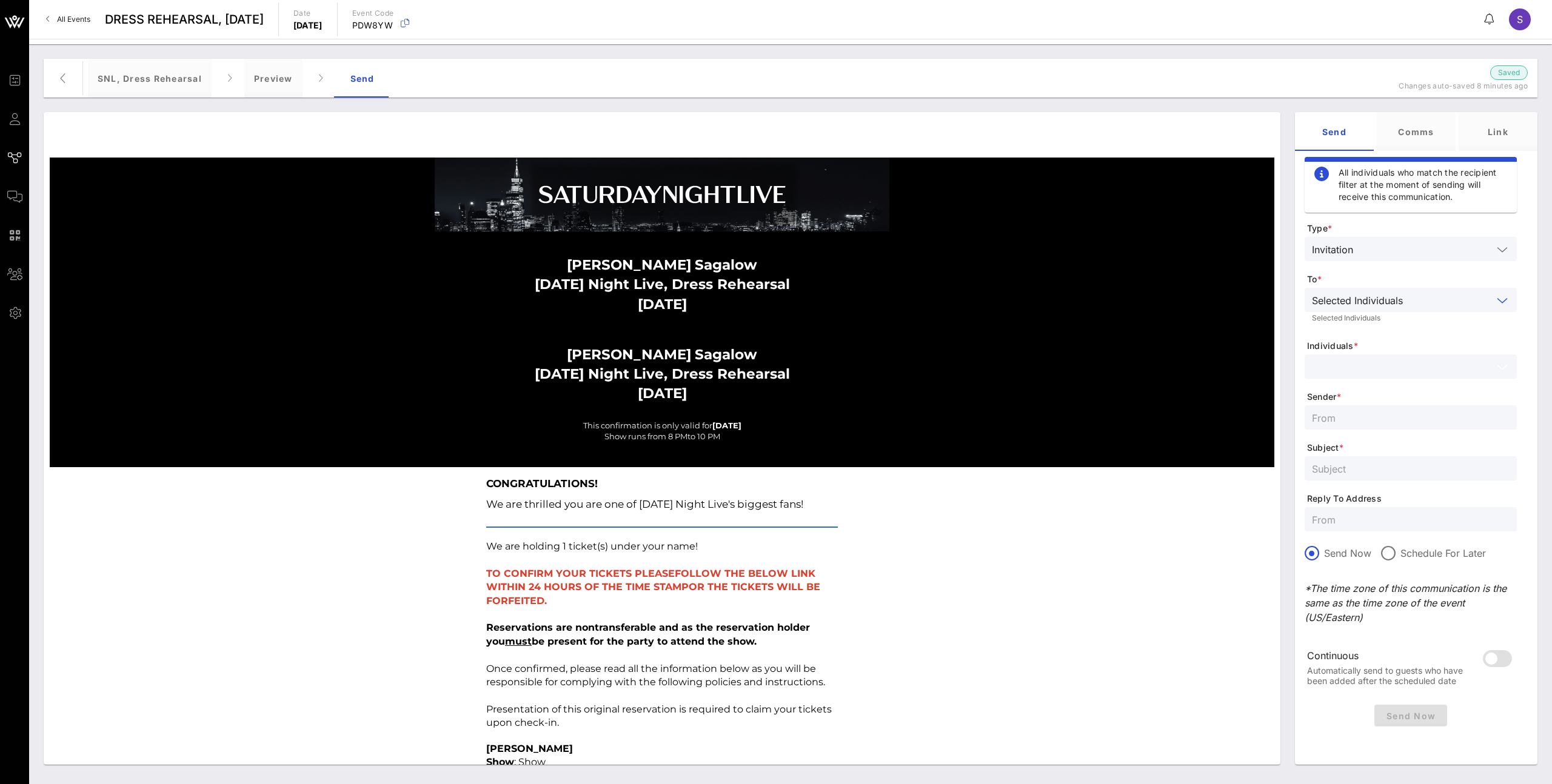
click at [1046, 371] on input "text" at bounding box center [1401, 367] width 181 height 16
click at [1046, 357] on div at bounding box center [1410, 367] width 197 height 24
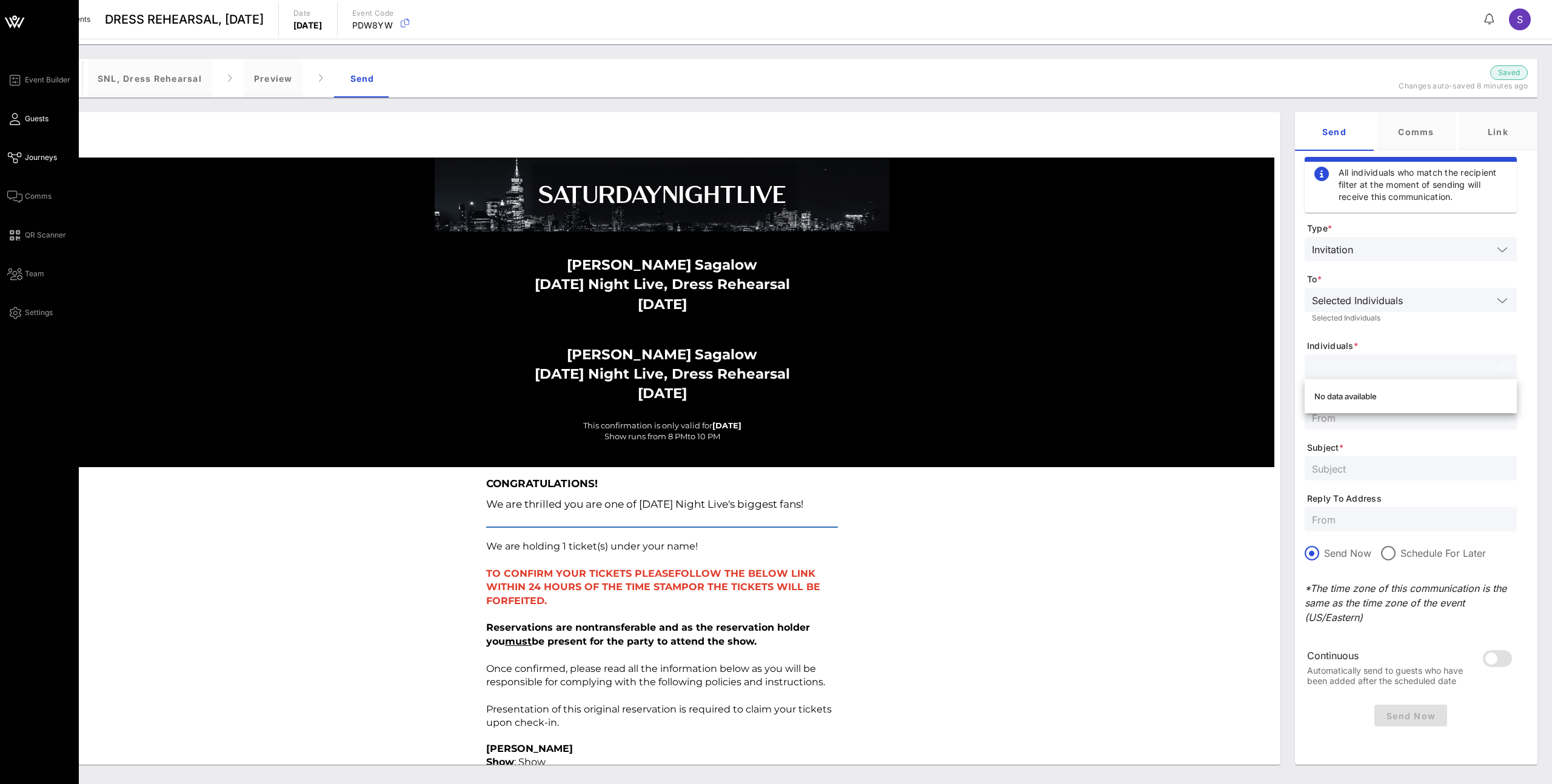
click at [23, 119] on link "Guests" at bounding box center [28, 119] width 42 height 15
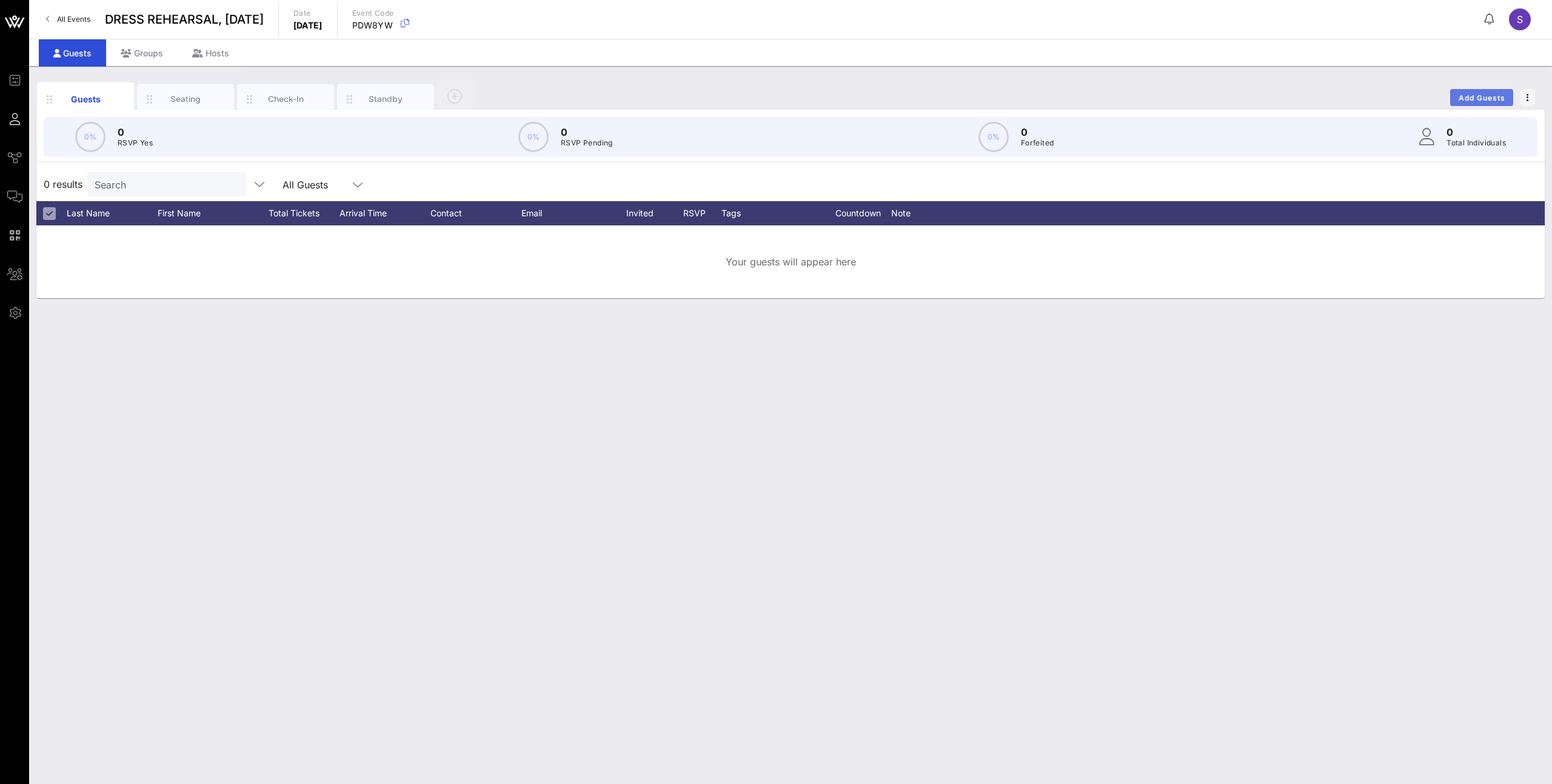
click at [1046, 102] on button "Add Guests" at bounding box center [1481, 98] width 63 height 17
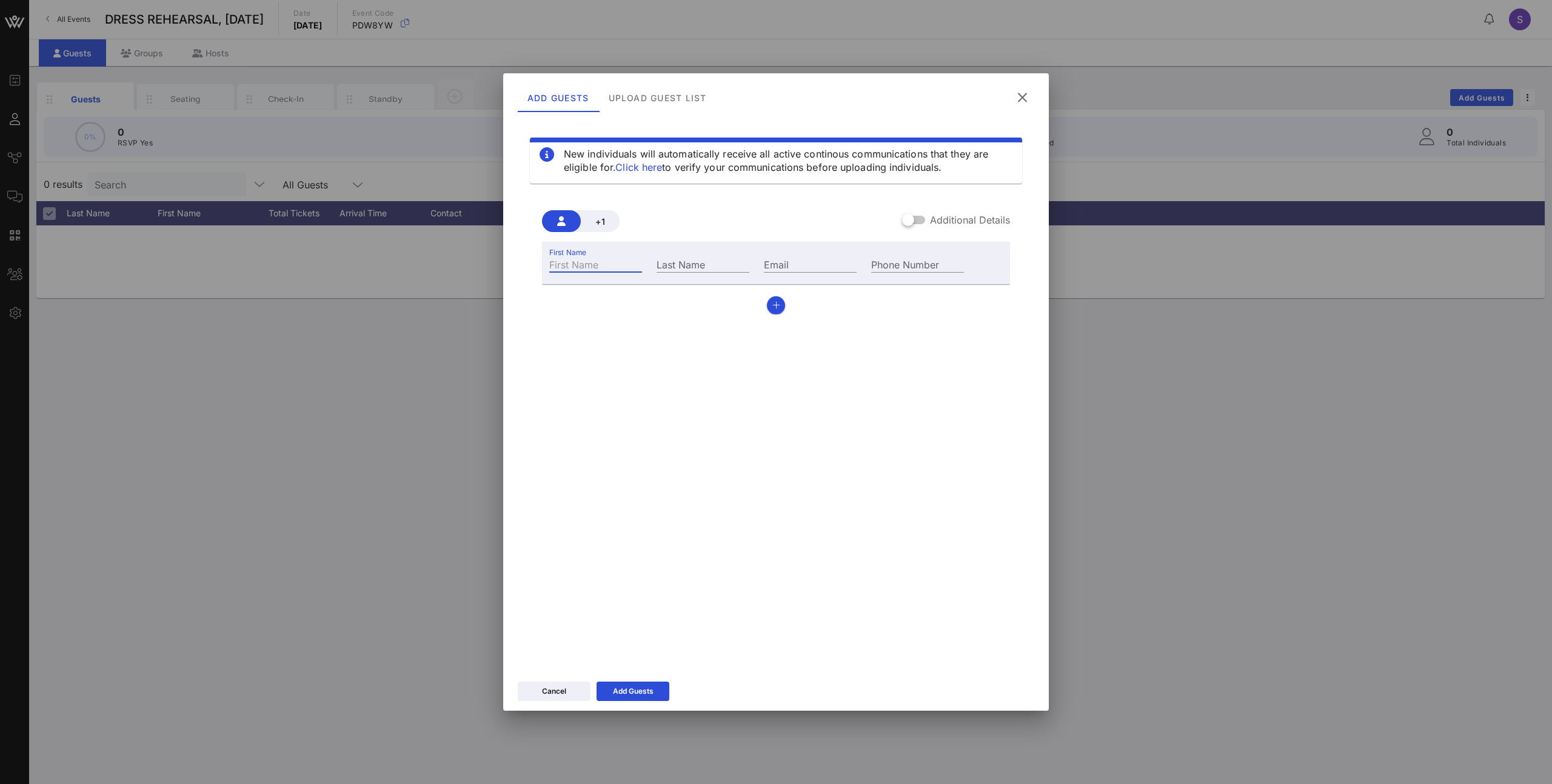
click at [578, 258] on div "First Name" at bounding box center [595, 264] width 93 height 16
type input "Keya"
type input "[PERSON_NAME]"
click at [765, 273] on div "Email" at bounding box center [810, 263] width 107 height 33
click at [776, 255] on div "Email" at bounding box center [810, 263] width 107 height 33
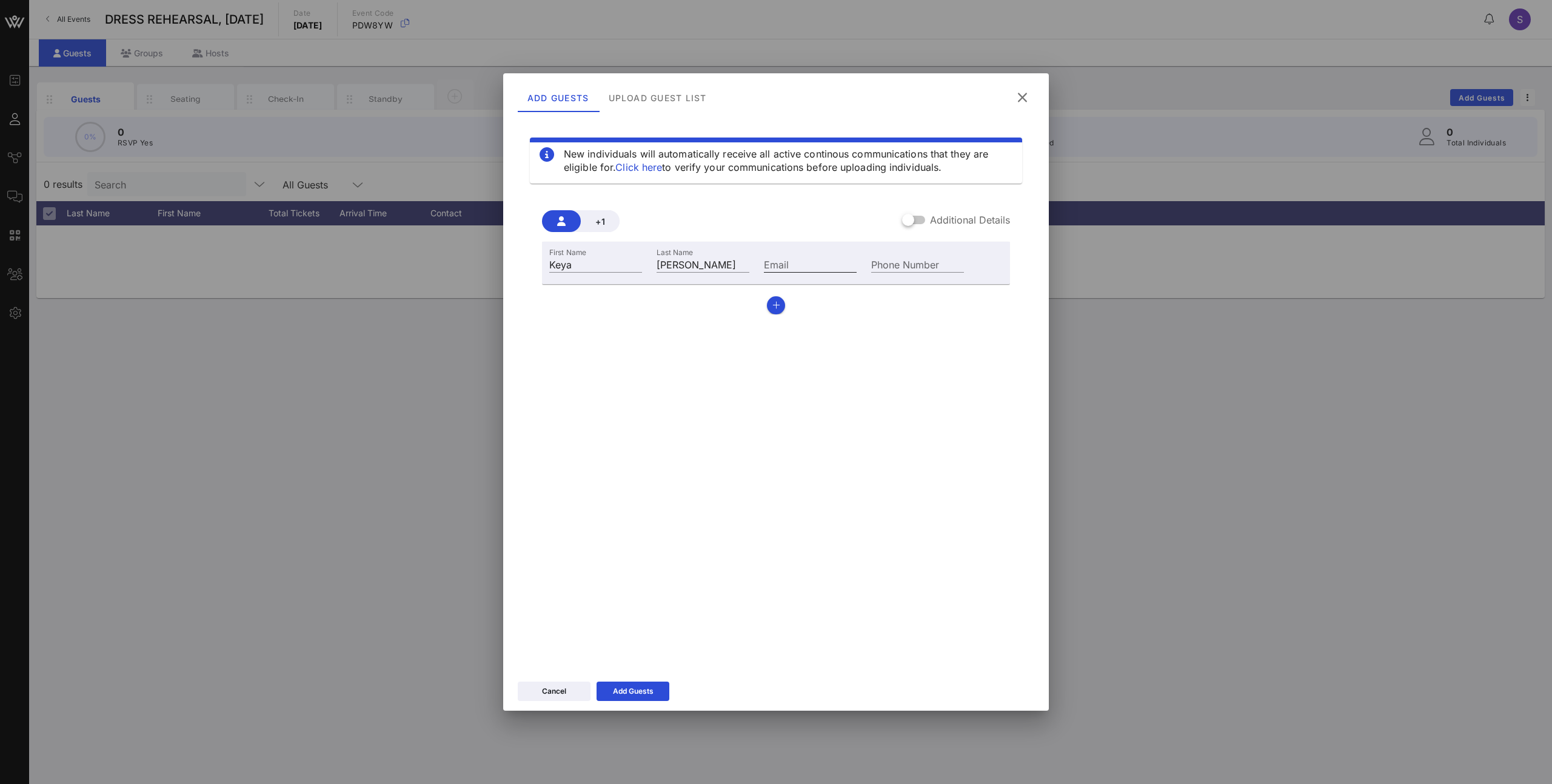
click at [783, 267] on input "Email" at bounding box center [809, 264] width 93 height 16
type input "[EMAIL_ADDRESS][PERSON_NAME][DOMAIN_NAME]"
click at [898, 260] on div "Phone Number" at bounding box center [917, 264] width 93 height 16
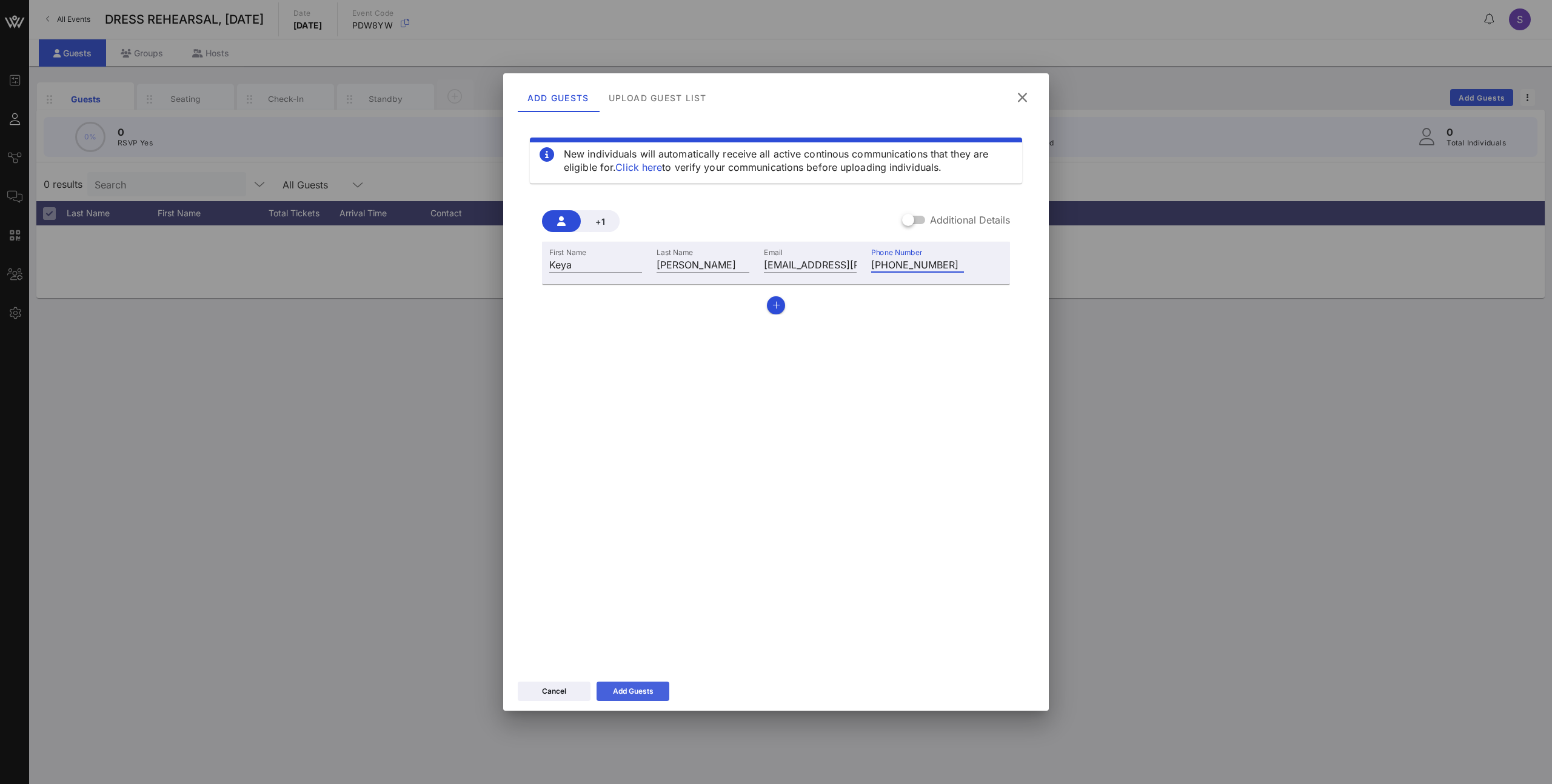
type input "[PHONE_NUMBER]"
click at [660, 507] on button "Add Guests" at bounding box center [633, 691] width 73 height 19
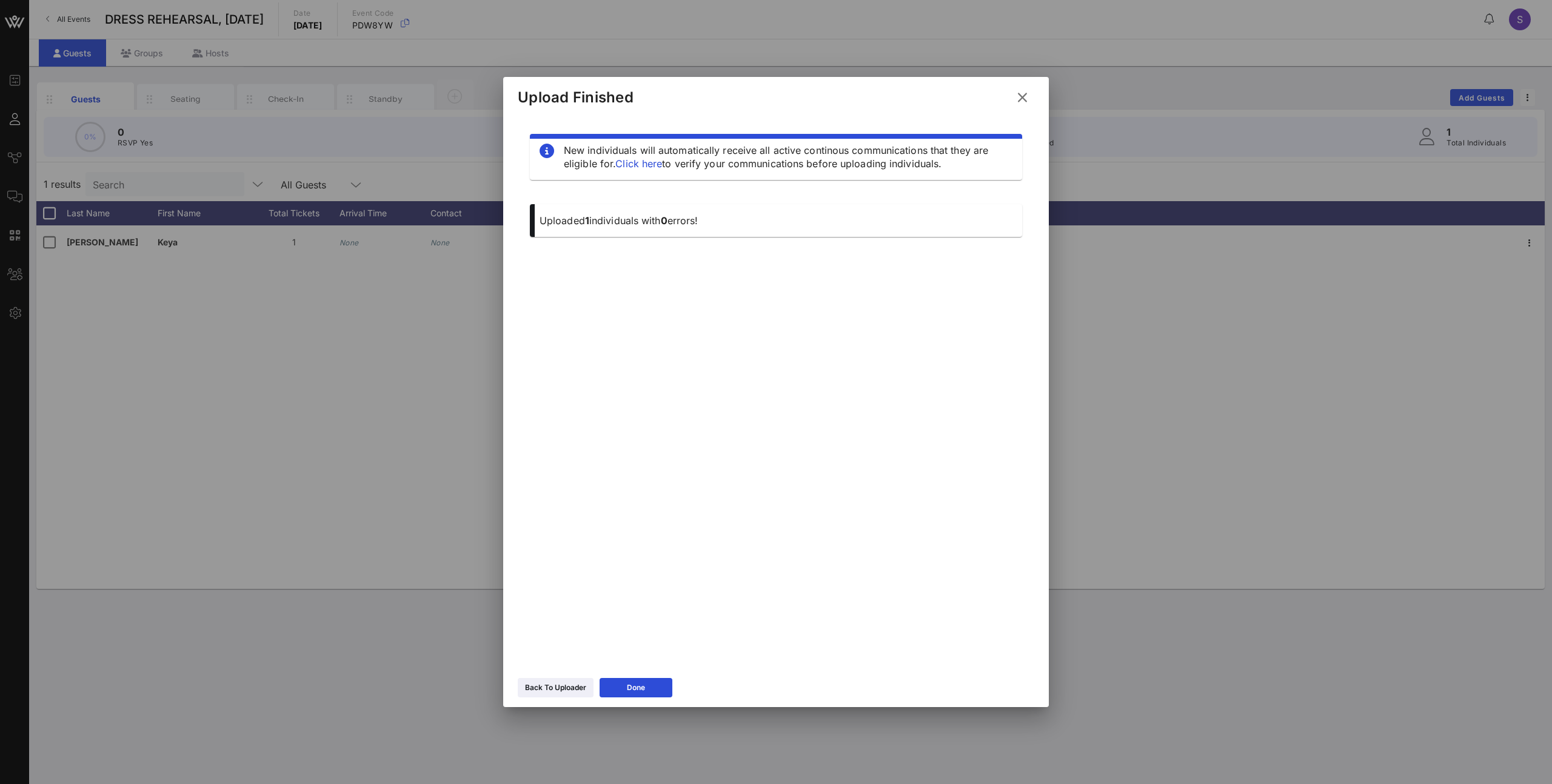
click at [1019, 100] on icon at bounding box center [1021, 97] width 16 height 15
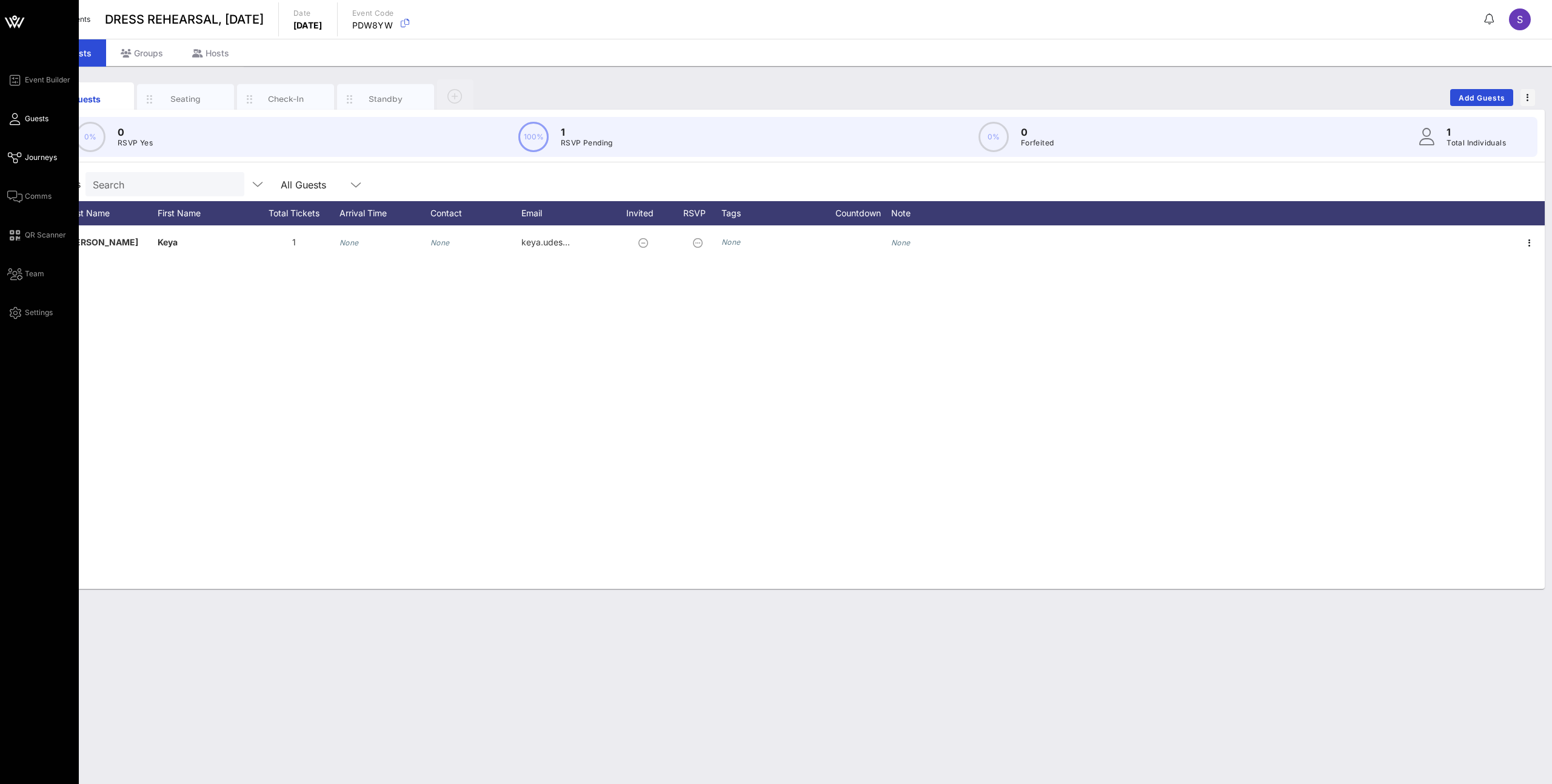
click at [21, 158] on icon at bounding box center [15, 157] width 16 height 2
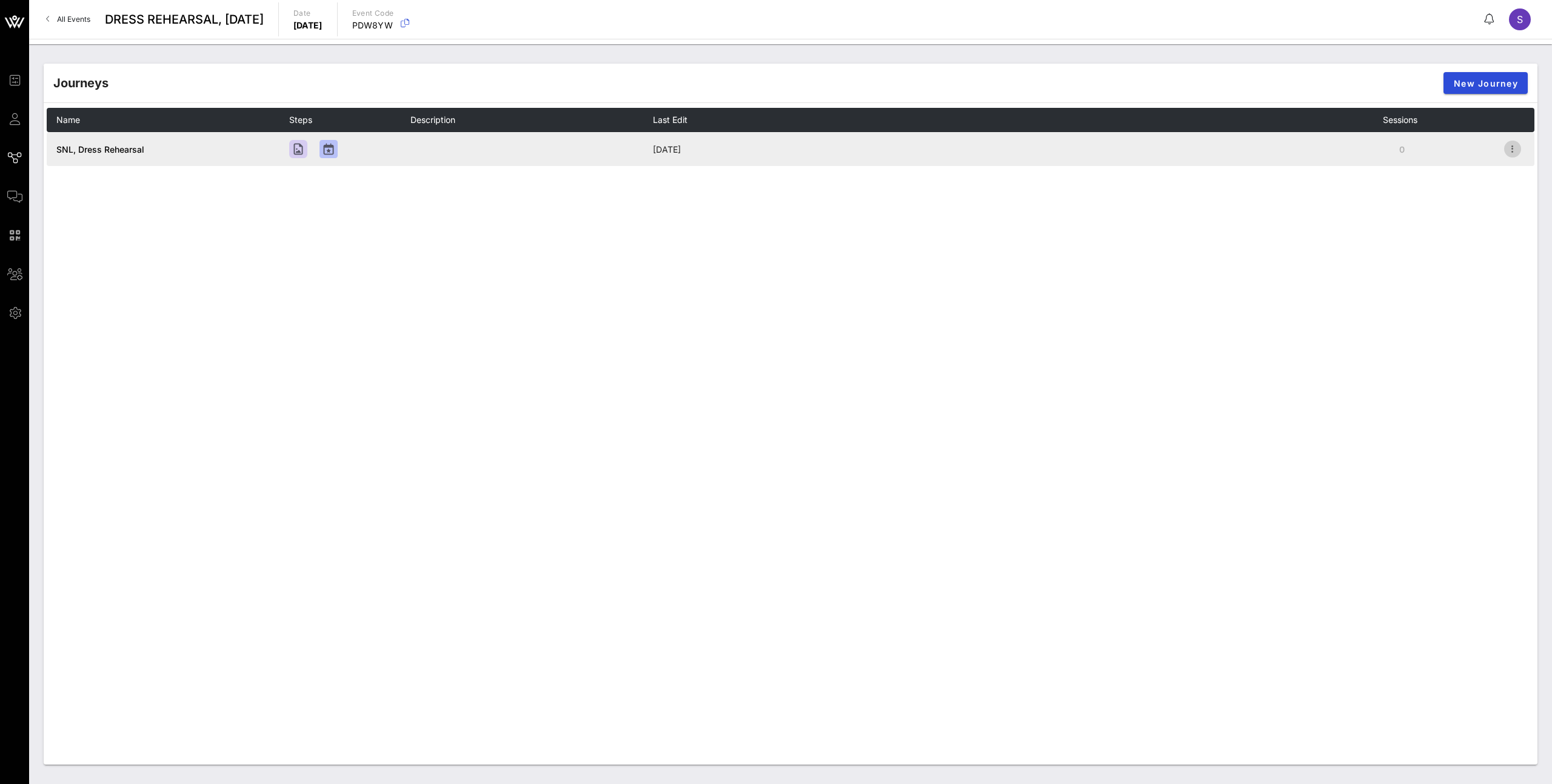
click at [1046, 150] on icon "button" at bounding box center [1512, 149] width 15 height 15
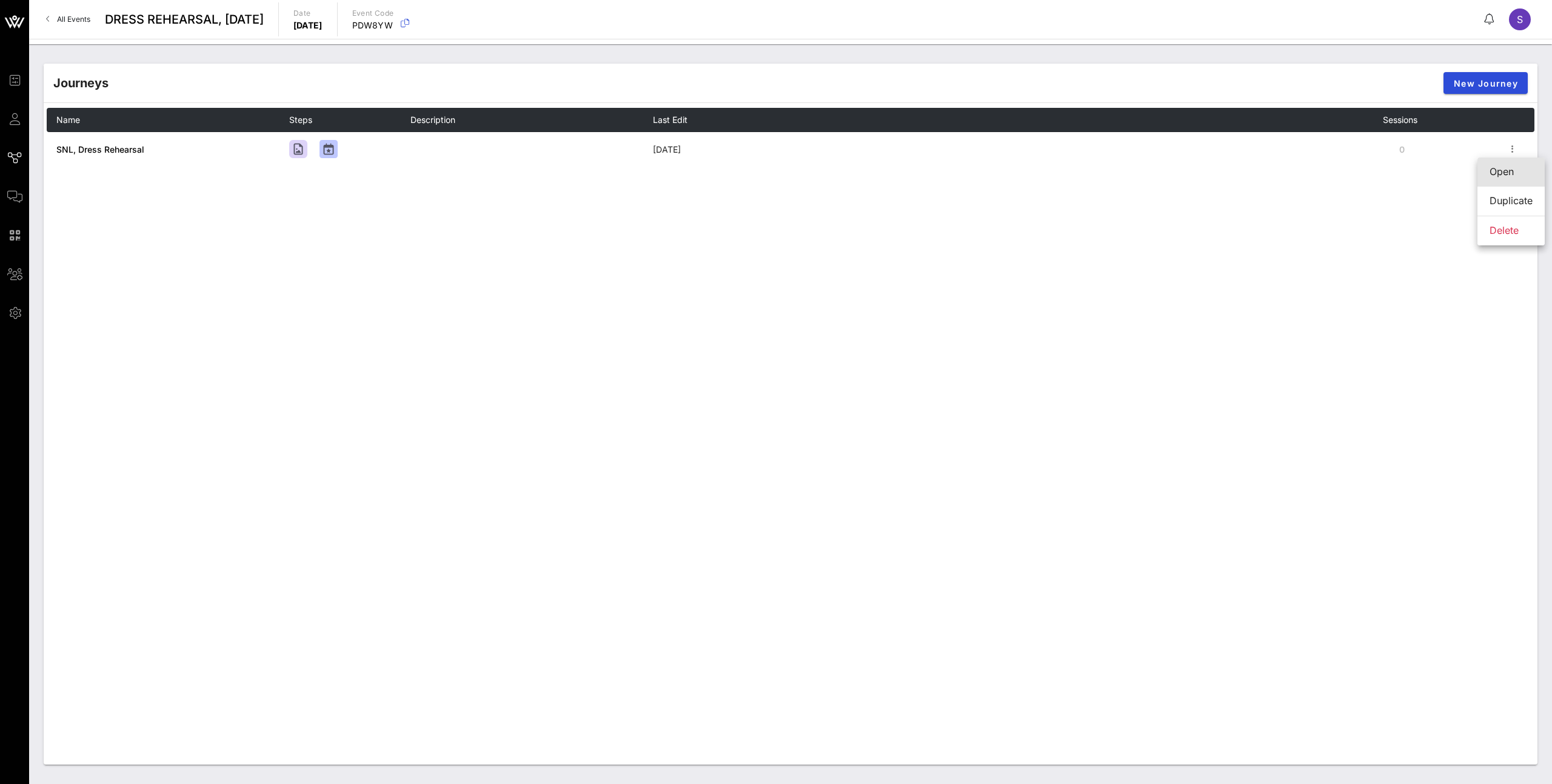
click at [1046, 168] on div "Open" at bounding box center [1510, 171] width 43 height 11
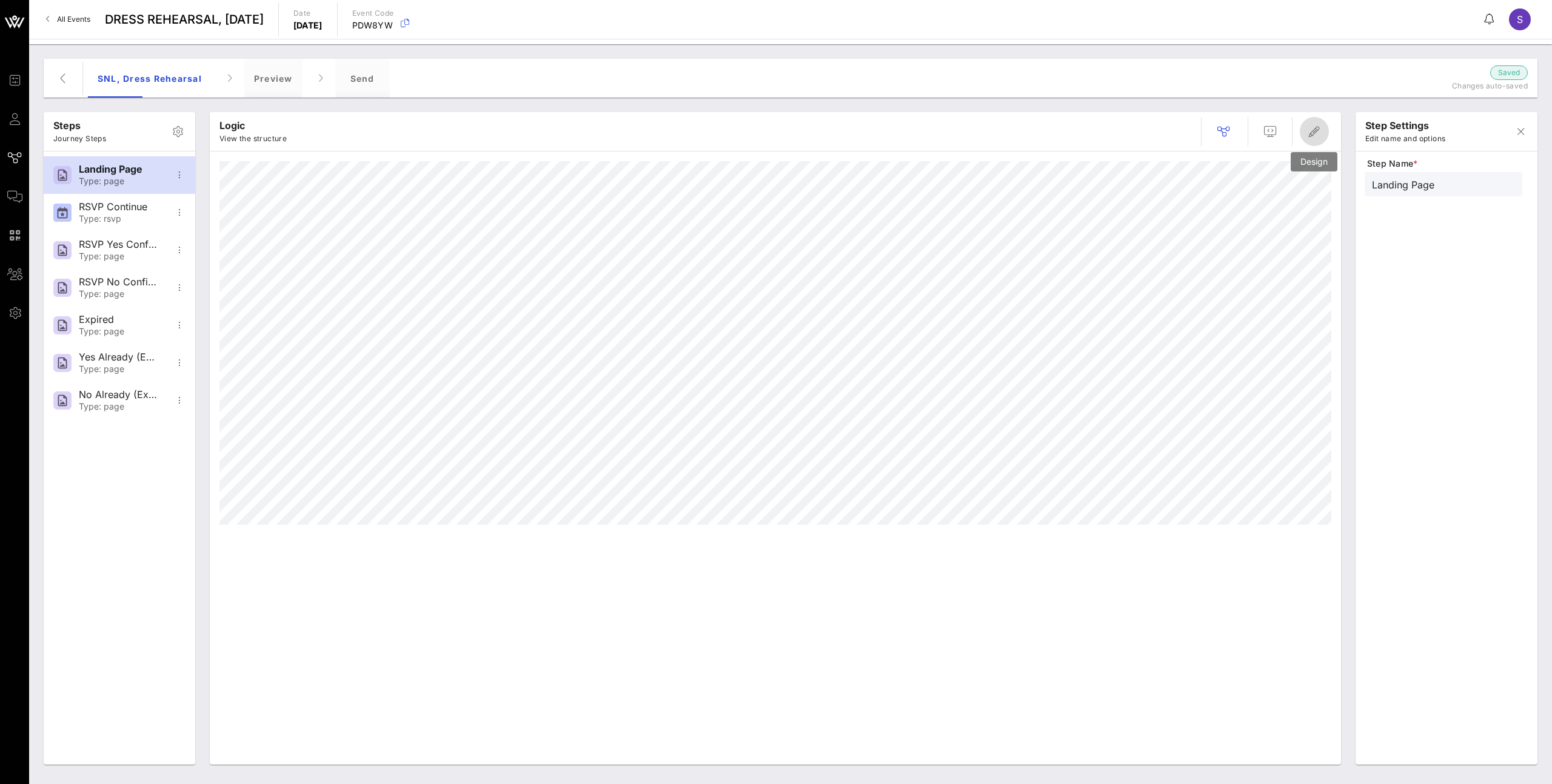
click at [1046, 137] on icon "button" at bounding box center [1314, 132] width 15 height 15
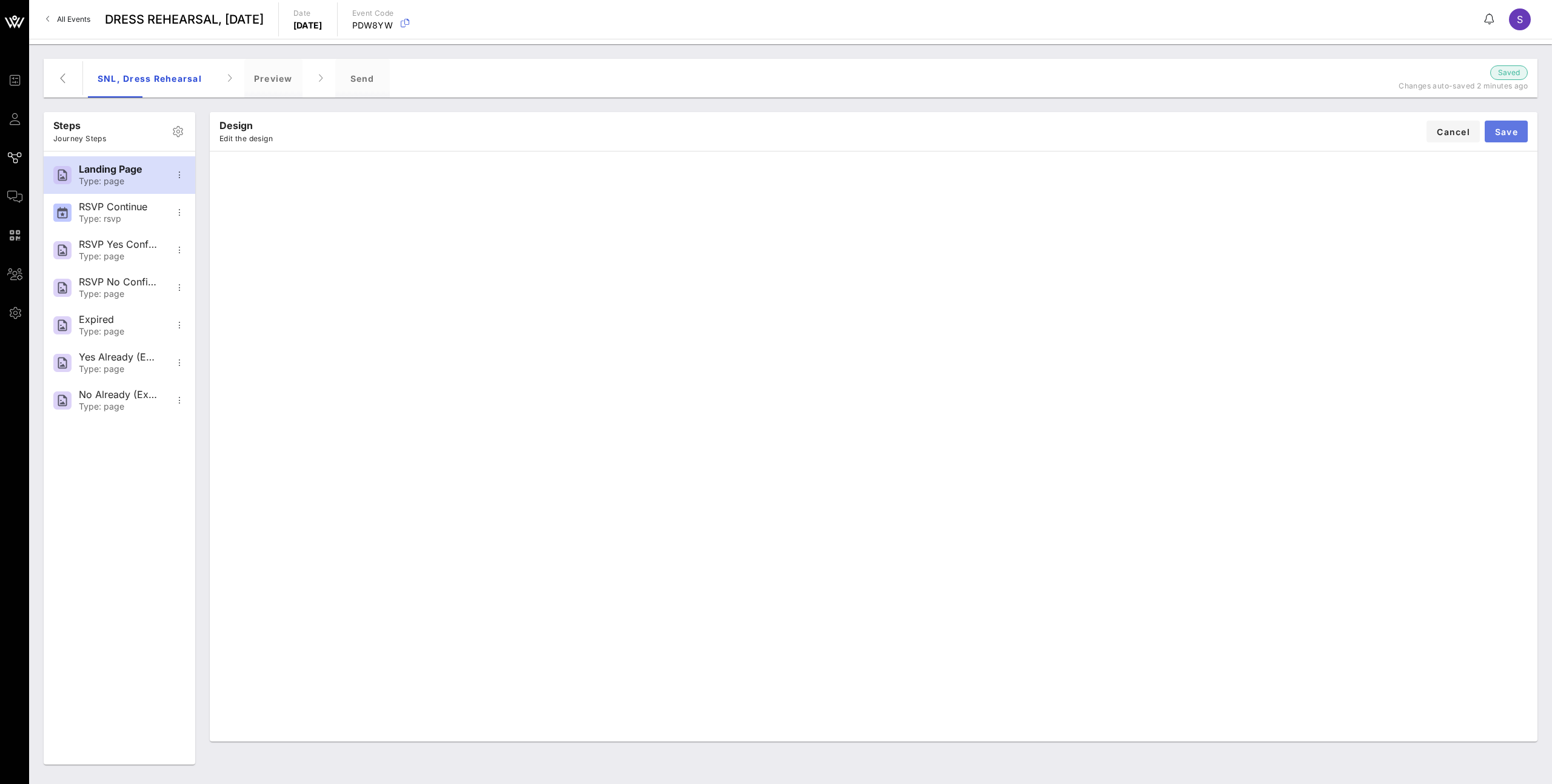
click at [1046, 132] on span "Save" at bounding box center [1505, 132] width 23 height 10
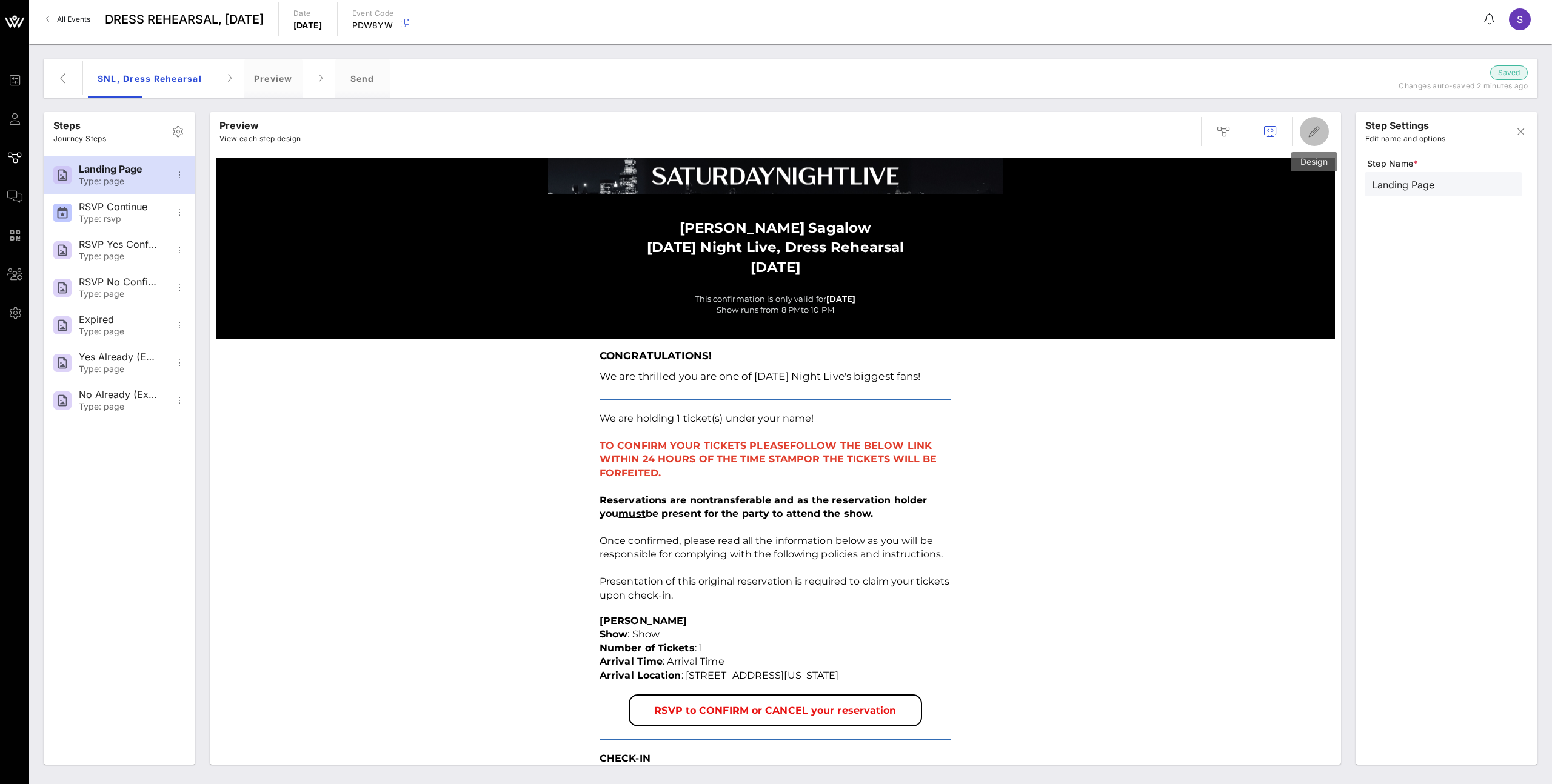
click at [1046, 129] on span "button" at bounding box center [1314, 132] width 29 height 15
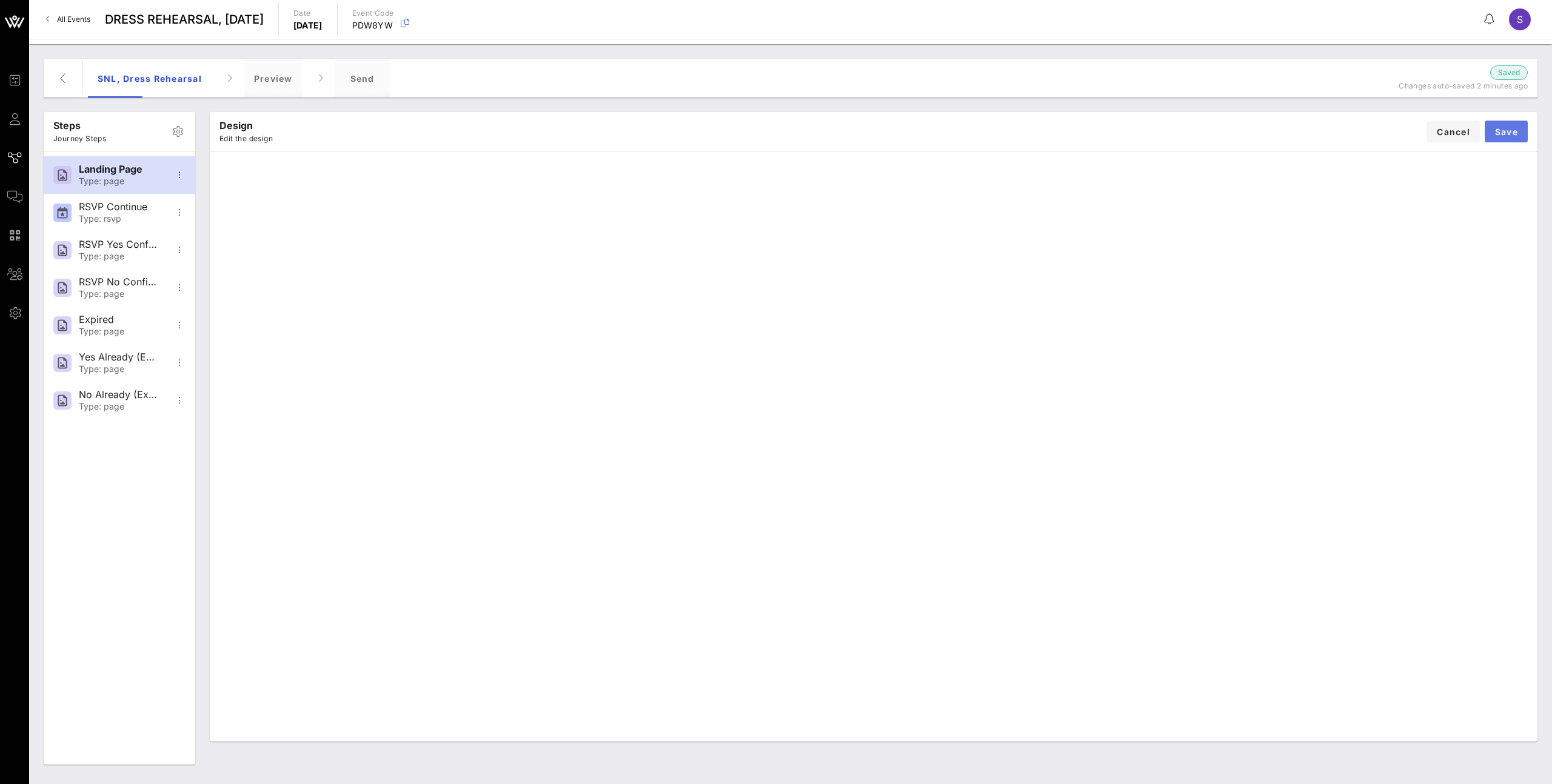
click at [1046, 137] on button "Save" at bounding box center [1506, 131] width 43 height 22
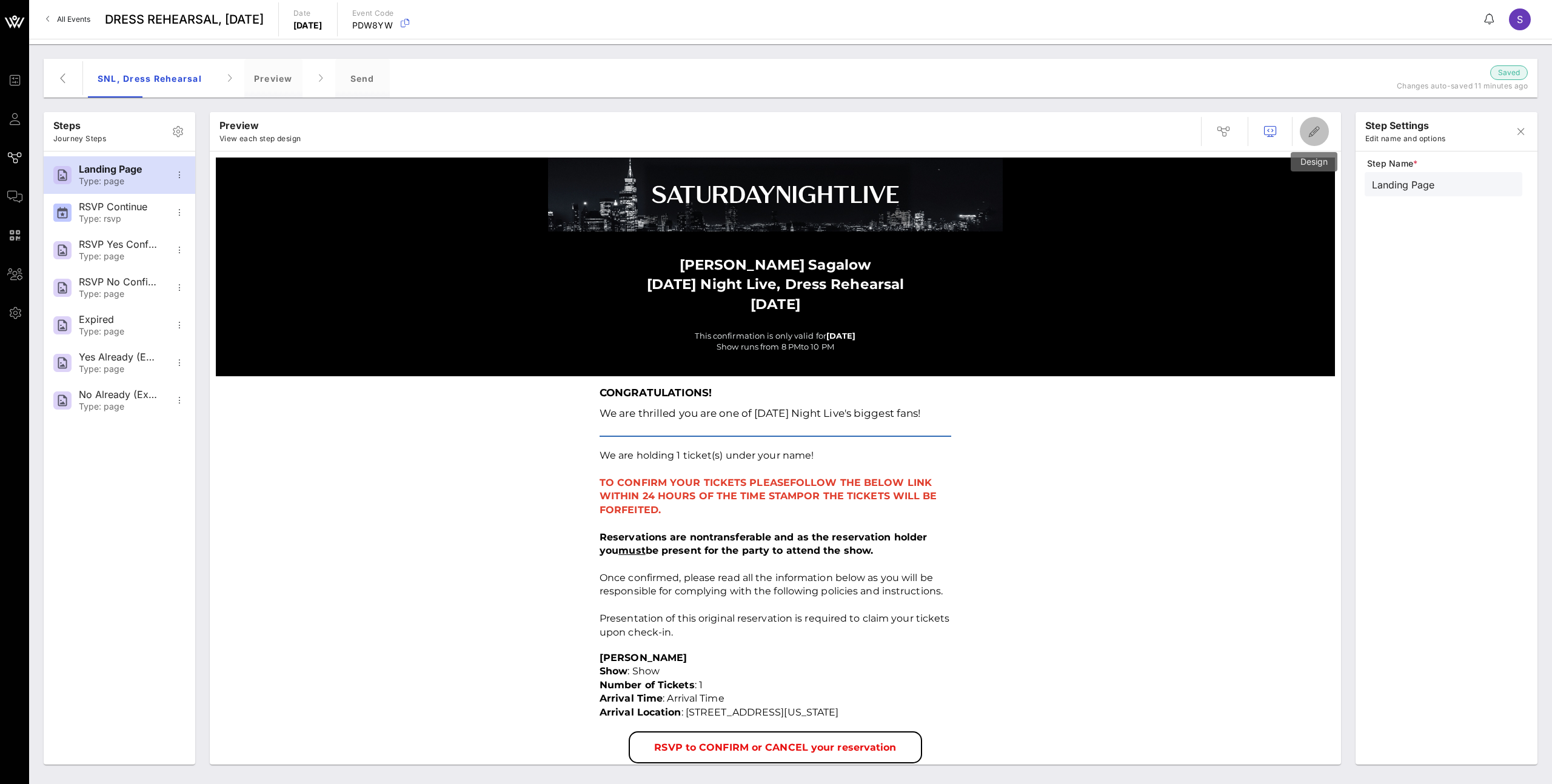
click at [1046, 138] on icon "button" at bounding box center [1314, 132] width 15 height 15
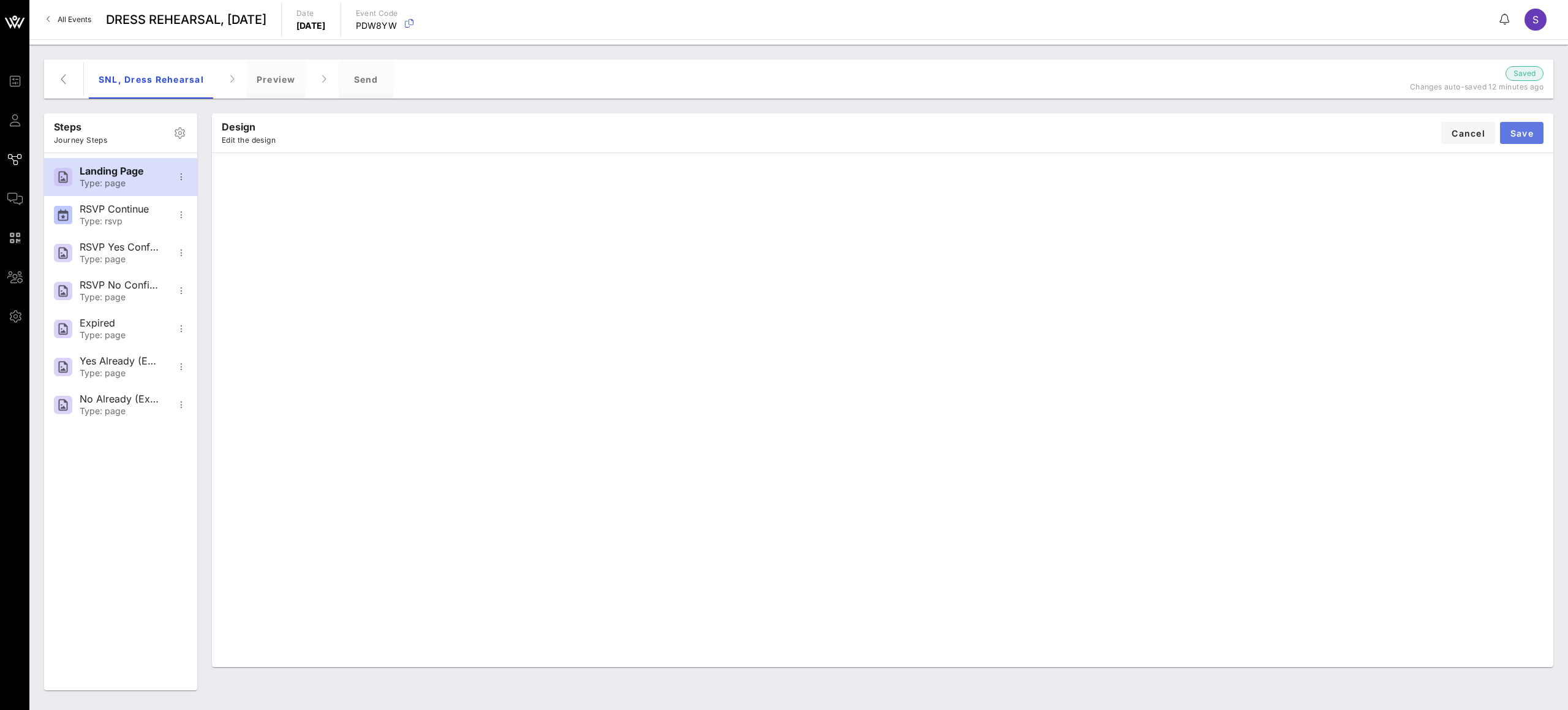
click at [1057, 139] on button "Save" at bounding box center [1522, 132] width 44 height 22
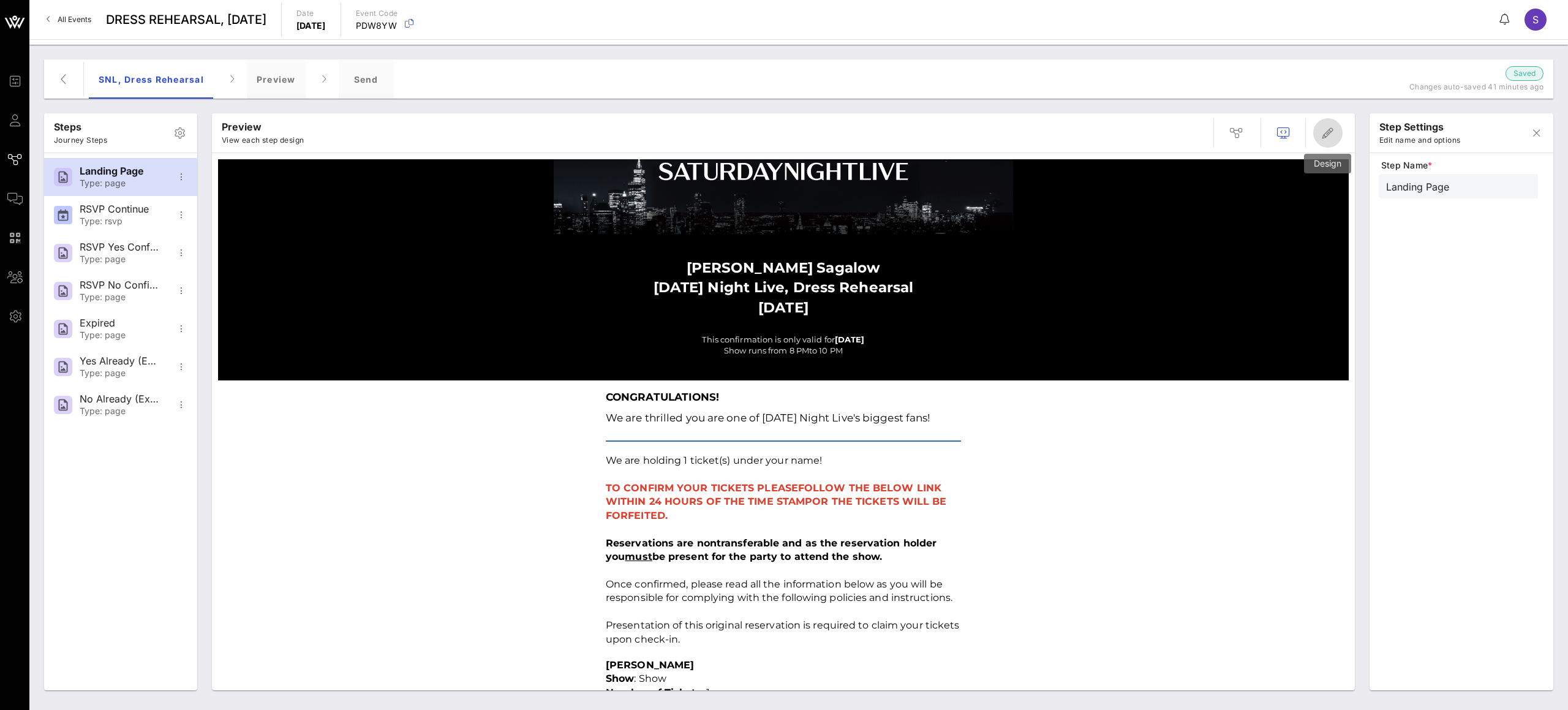
click at [1057, 134] on icon "button" at bounding box center [1328, 133] width 15 height 15
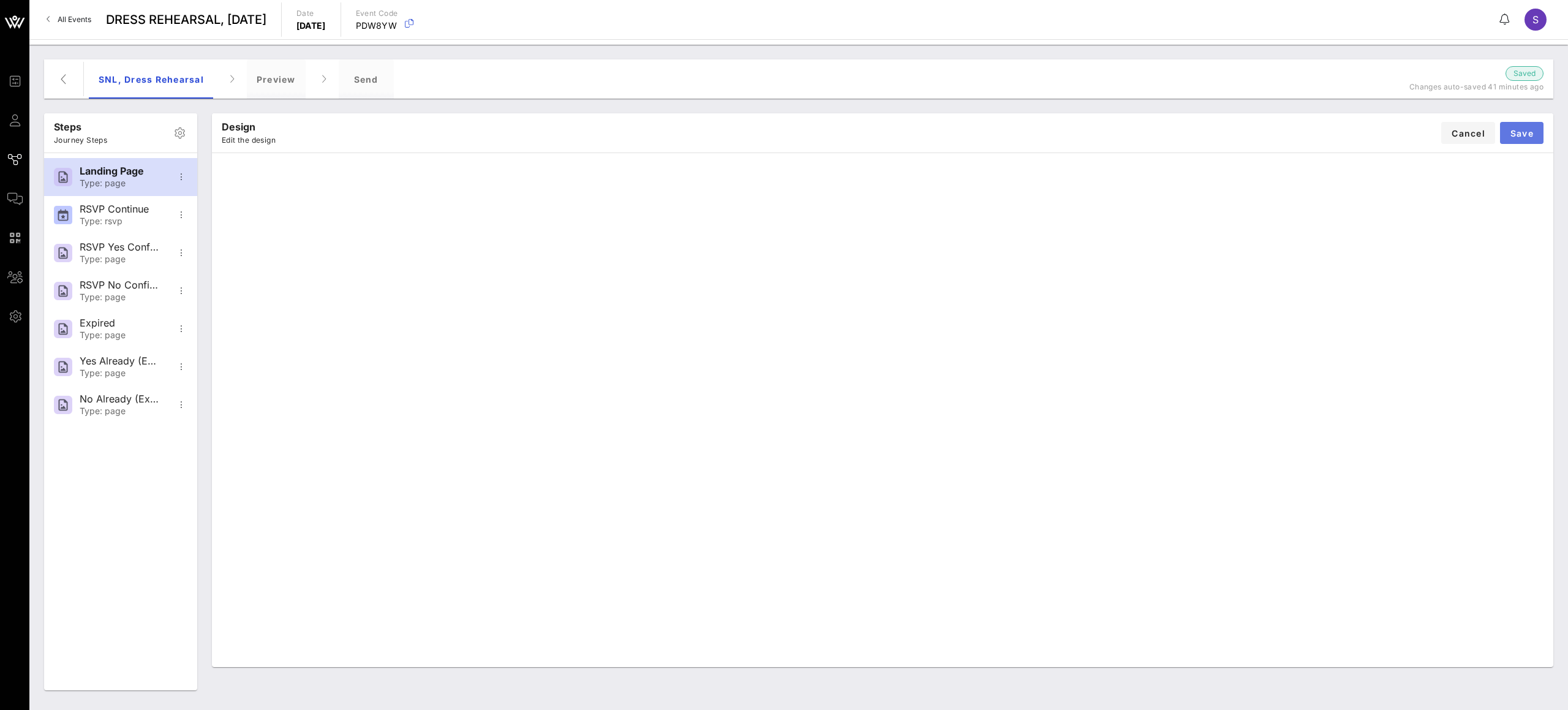
click at [1057, 134] on span "Save" at bounding box center [1521, 133] width 24 height 10
